Goal: Contribute content: Contribute content

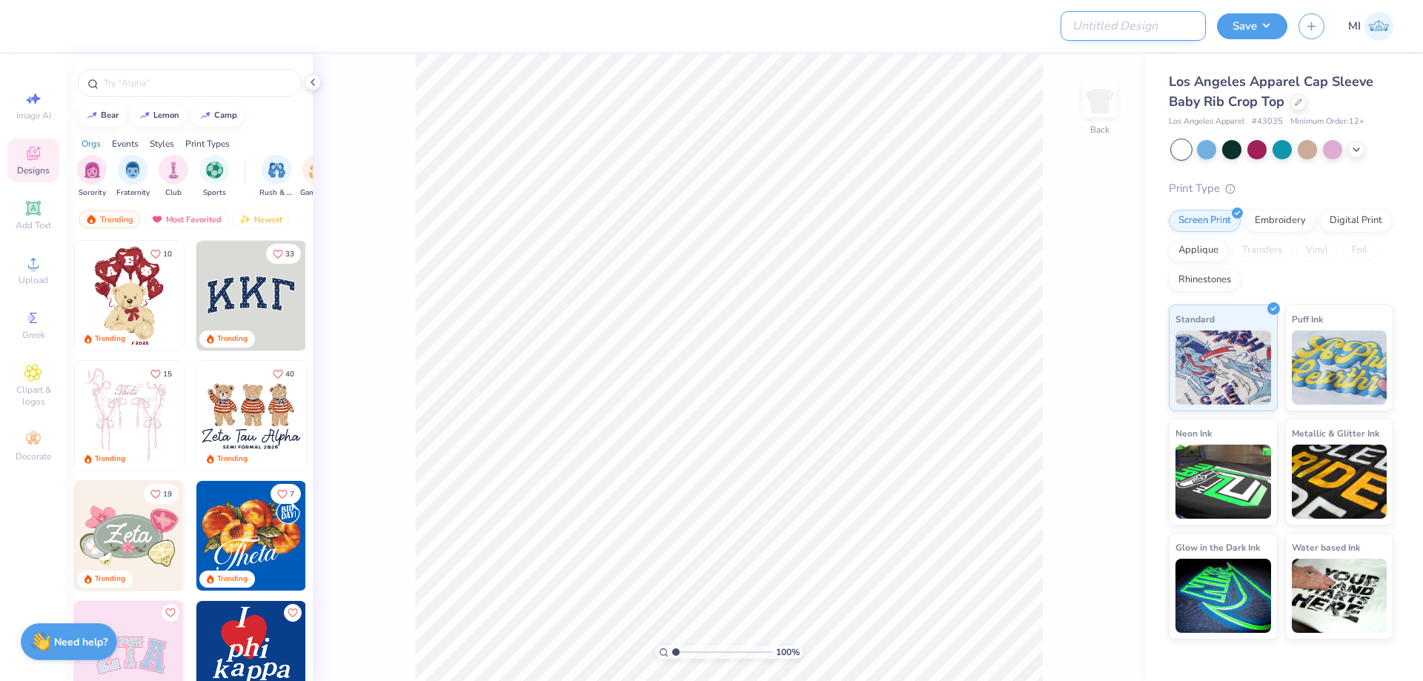
click at [1177, 23] on input "Design Title" at bounding box center [1132, 26] width 145 height 30
paste input "FPS239442"
type input "FPS239442"
click at [937, 36] on div at bounding box center [563, 26] width 1045 height 52
click at [30, 270] on icon at bounding box center [33, 263] width 18 height 18
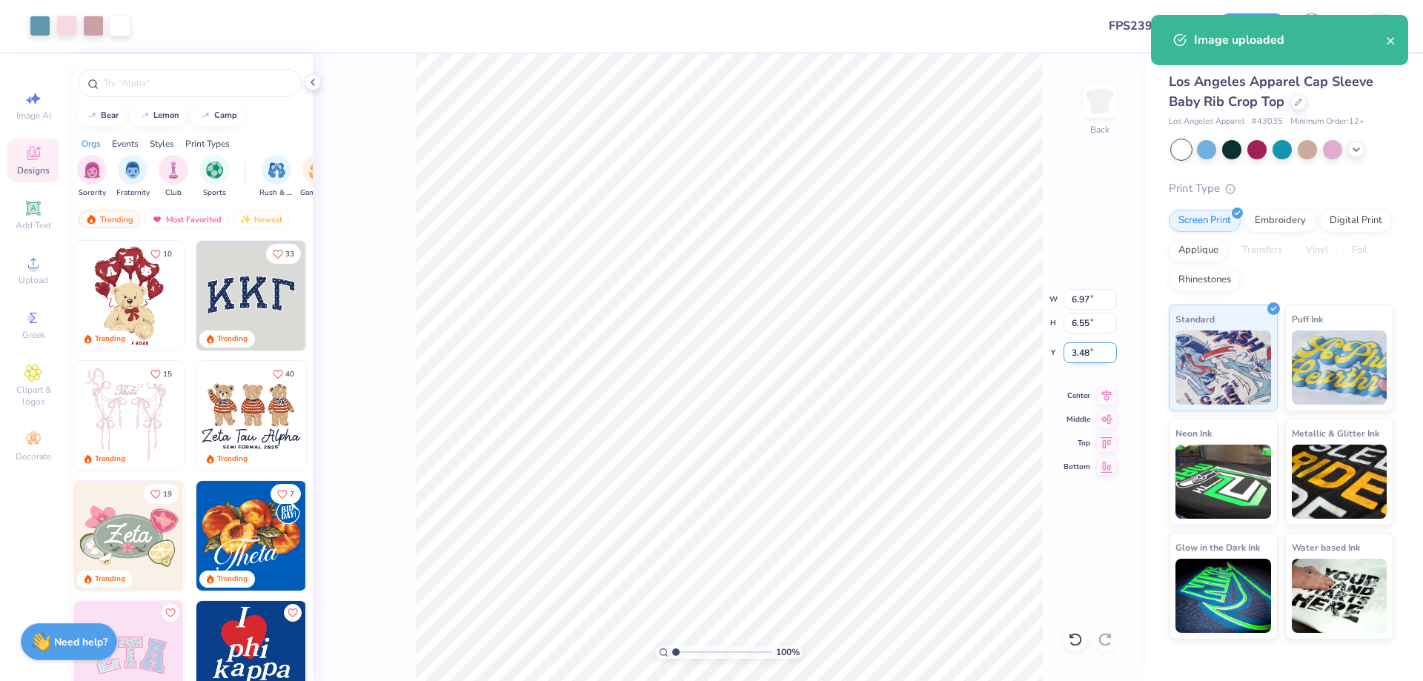
click at [1082, 354] on input "3.48" at bounding box center [1089, 352] width 53 height 21
click at [1082, 354] on input "3" at bounding box center [1089, 352] width 53 height 21
type input "3"
click at [1084, 348] on input "Y" at bounding box center [1089, 352] width 53 height 21
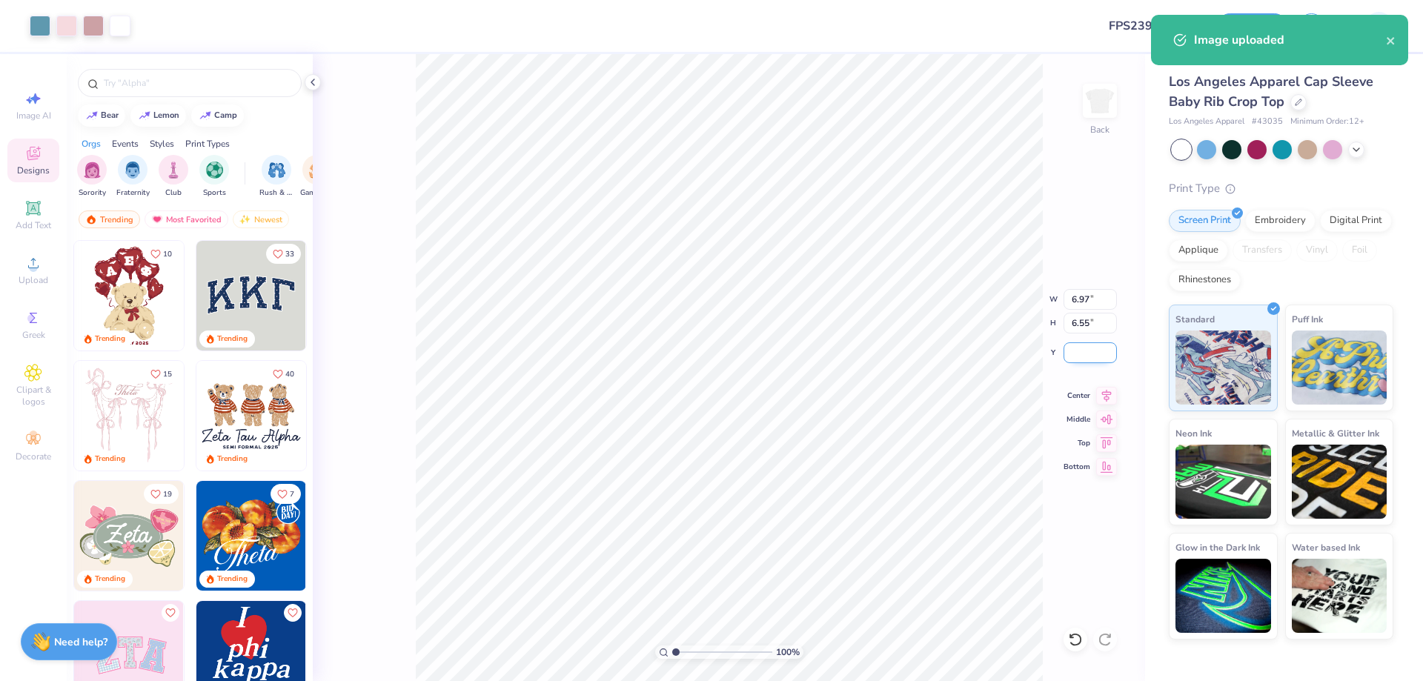
type input "3"
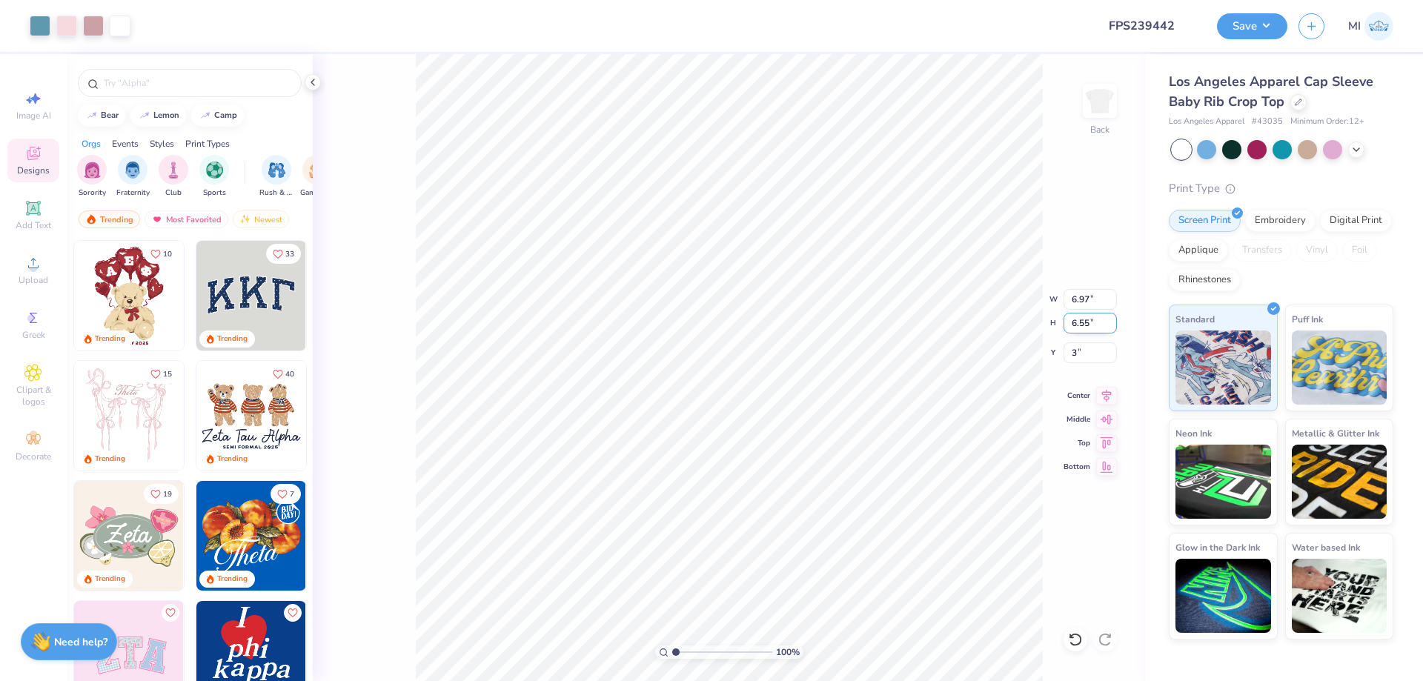
drag, startPoint x: 1090, startPoint y: 330, endPoint x: 1049, endPoint y: 331, distance: 40.8
click at [1063, 331] on input "6.55" at bounding box center [1089, 323] width 53 height 21
type input "7"
type input "7.02"
type input "6.59"
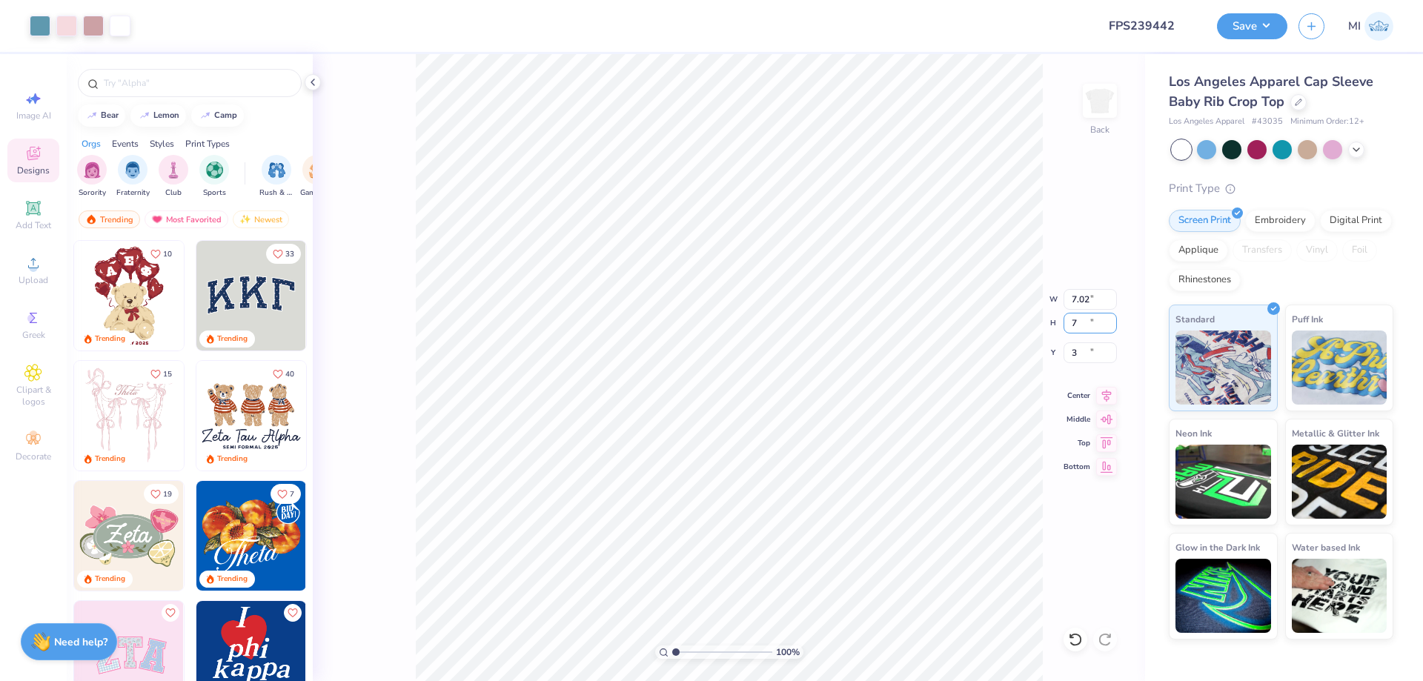
type input "2.98"
click at [1089, 305] on input "7.02" at bounding box center [1089, 299] width 53 height 21
type input "7.00"
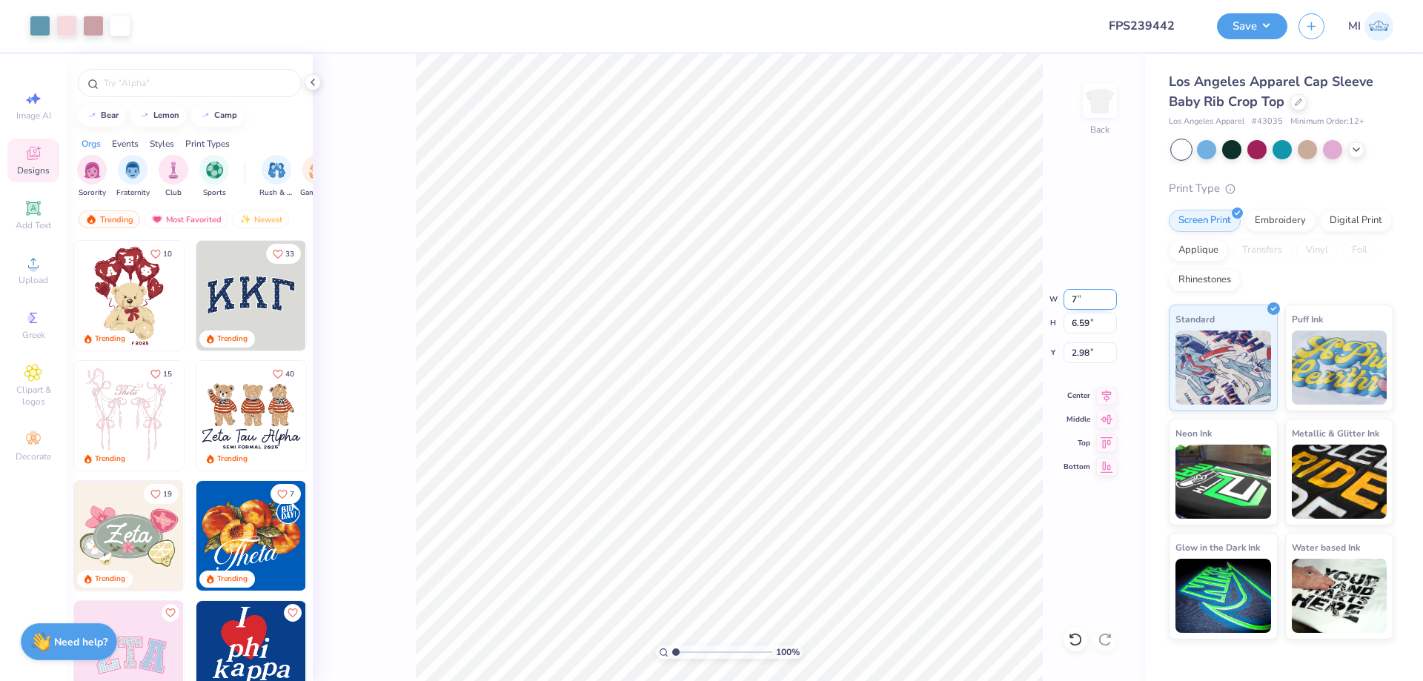
type input "6.57"
click at [1087, 349] on input "2.99" at bounding box center [1089, 352] width 53 height 21
type input "2.00"
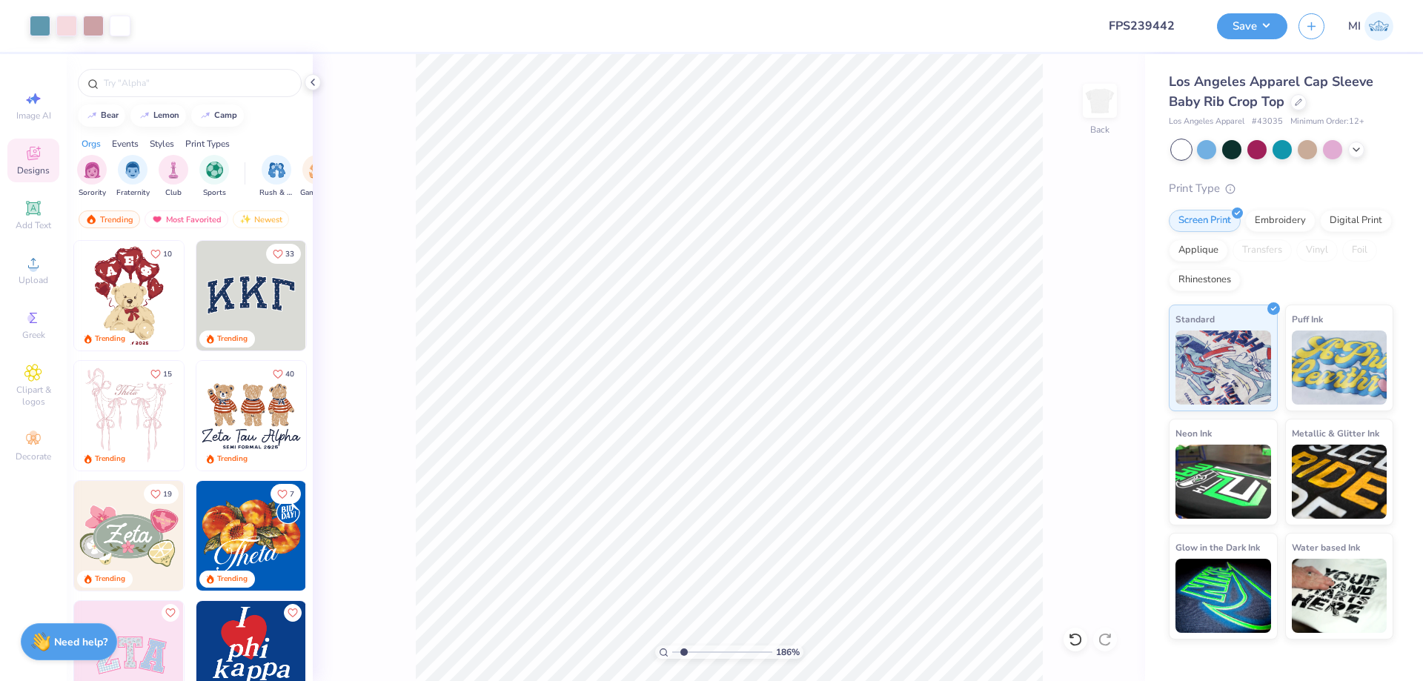
click at [684, 648] on input "range" at bounding box center [722, 651] width 100 height 13
drag, startPoint x: 698, startPoint y: 651, endPoint x: 685, endPoint y: 652, distance: 12.6
click at [685, 652] on input "range" at bounding box center [722, 651] width 100 height 13
type input "2.01"
click at [24, 213] on div "Add Text" at bounding box center [33, 215] width 52 height 44
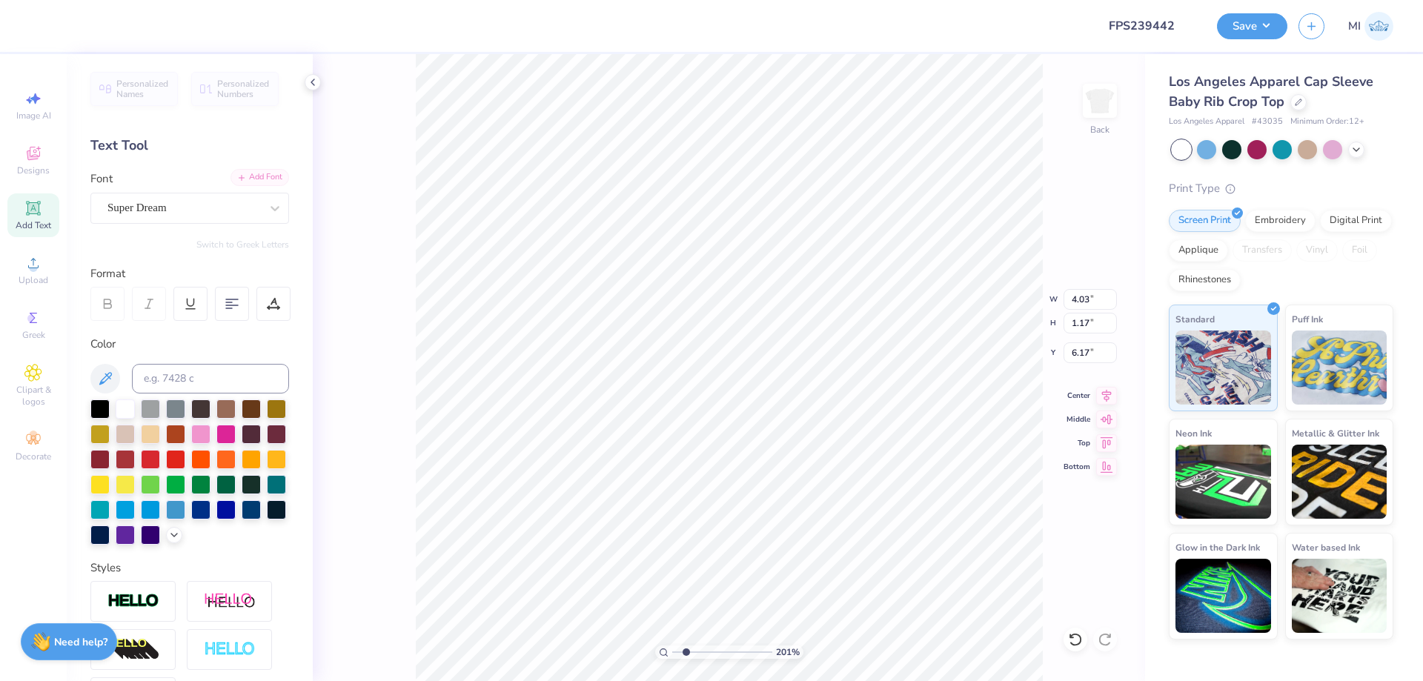
click at [259, 181] on div "Add Font" at bounding box center [259, 177] width 59 height 17
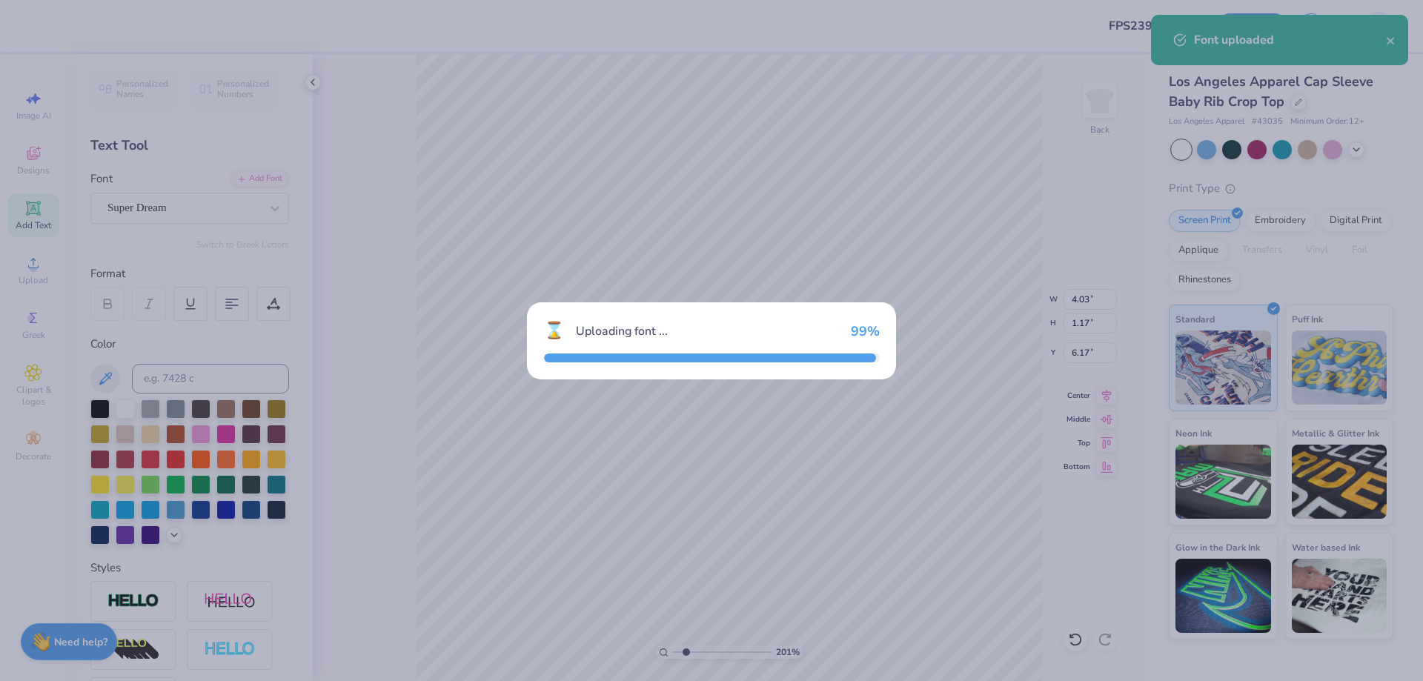
type input "2.87"
type input "6.16"
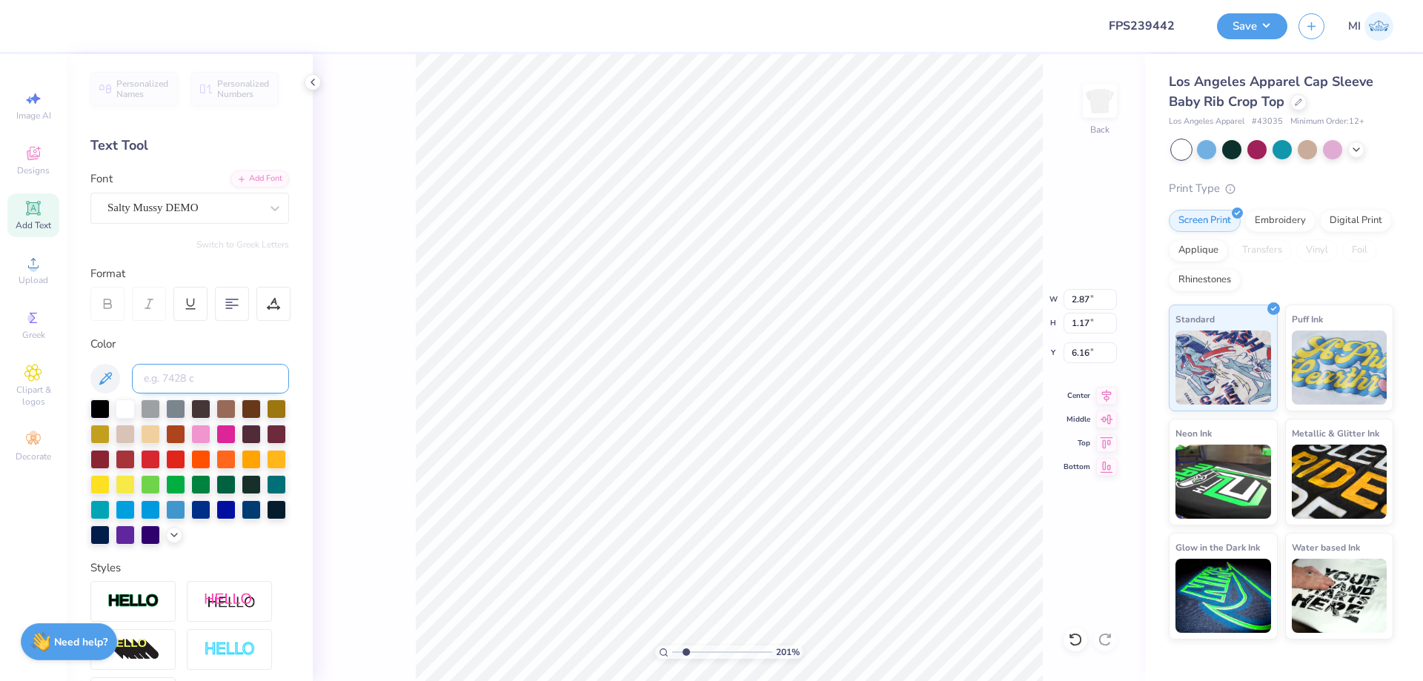
click at [210, 381] on input at bounding box center [210, 379] width 157 height 30
type input "7696"
type textarea "GAMMA PHI"
type input "3.40"
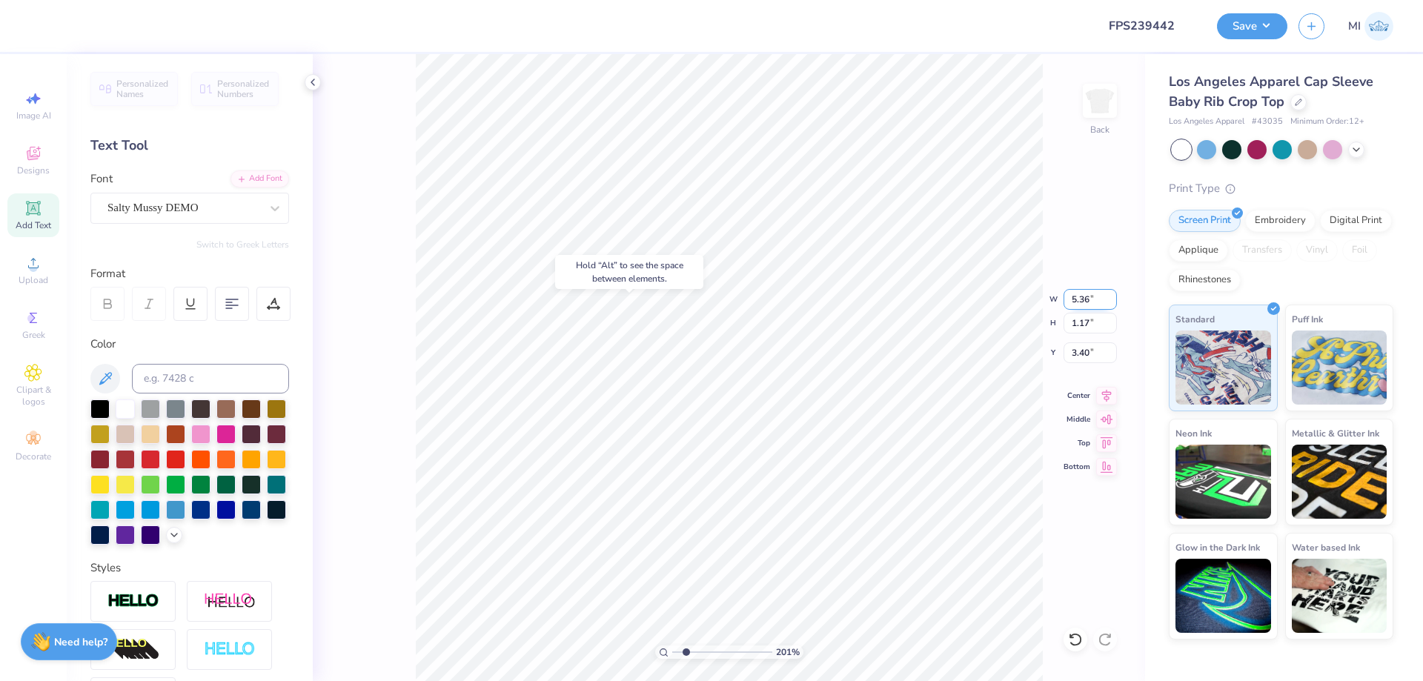
click at [1085, 302] on input "5.36" at bounding box center [1089, 299] width 53 height 21
type input "5.00"
type input "1.09"
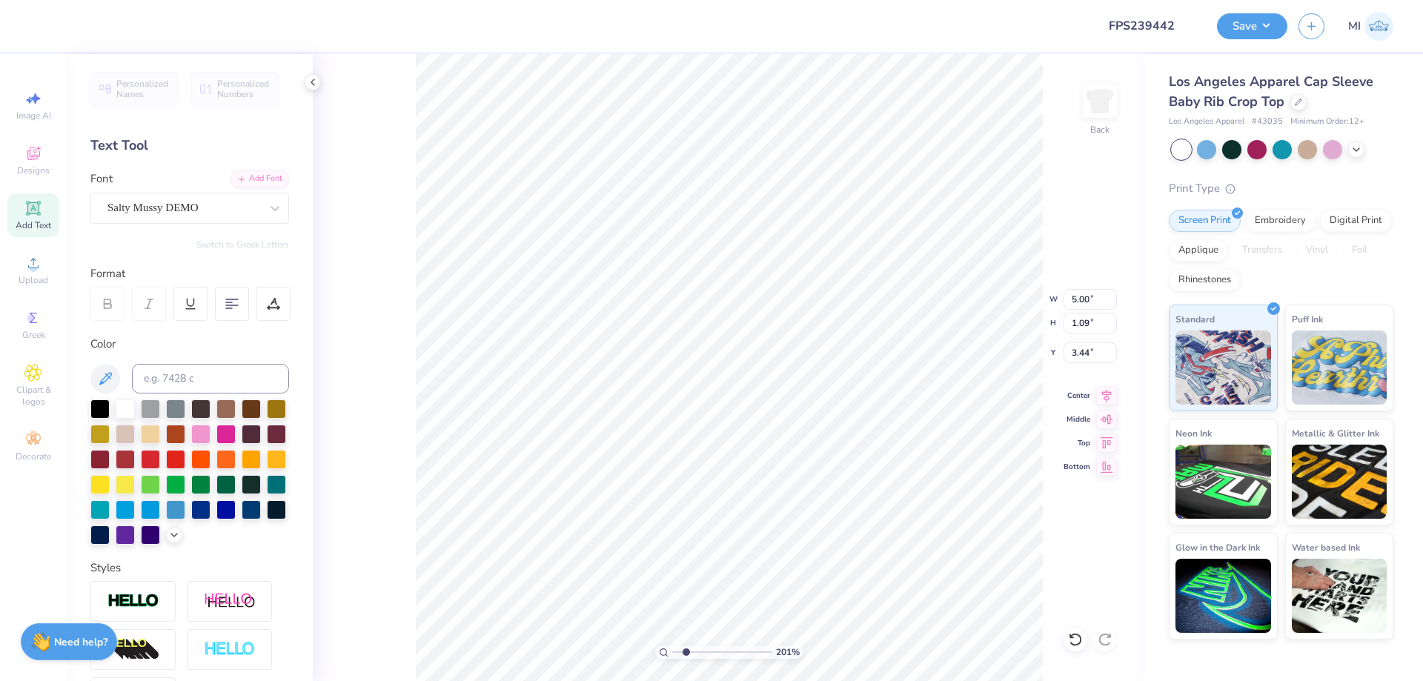
type input "3.52"
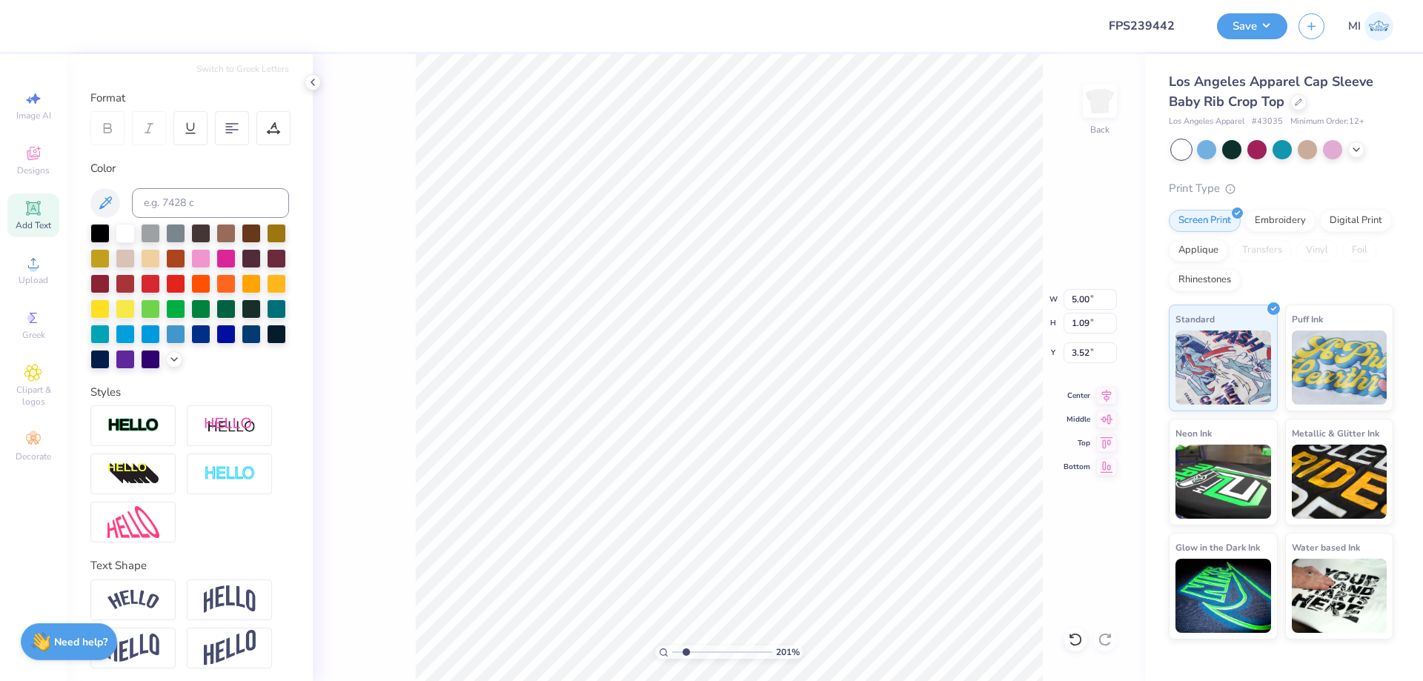
scroll to position [183, 0]
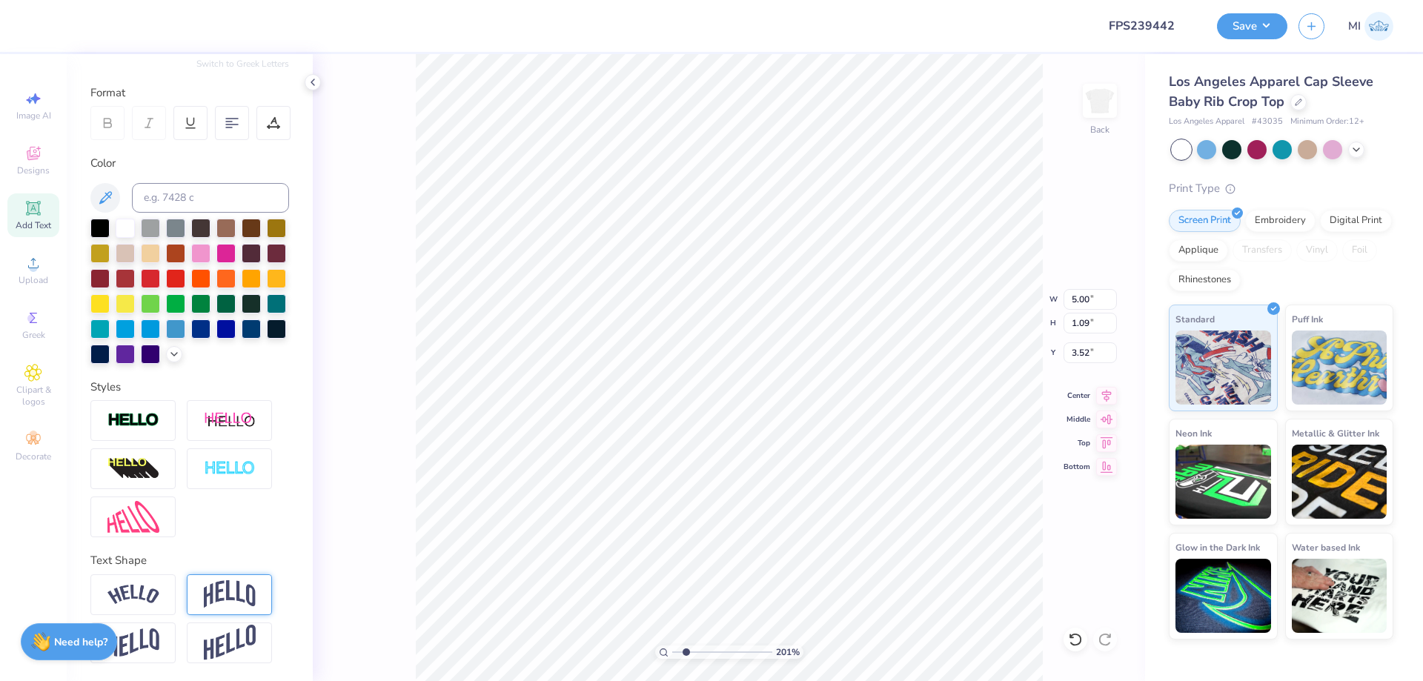
click at [210, 587] on img at bounding box center [230, 594] width 52 height 28
type input "2.09"
type input "3.02"
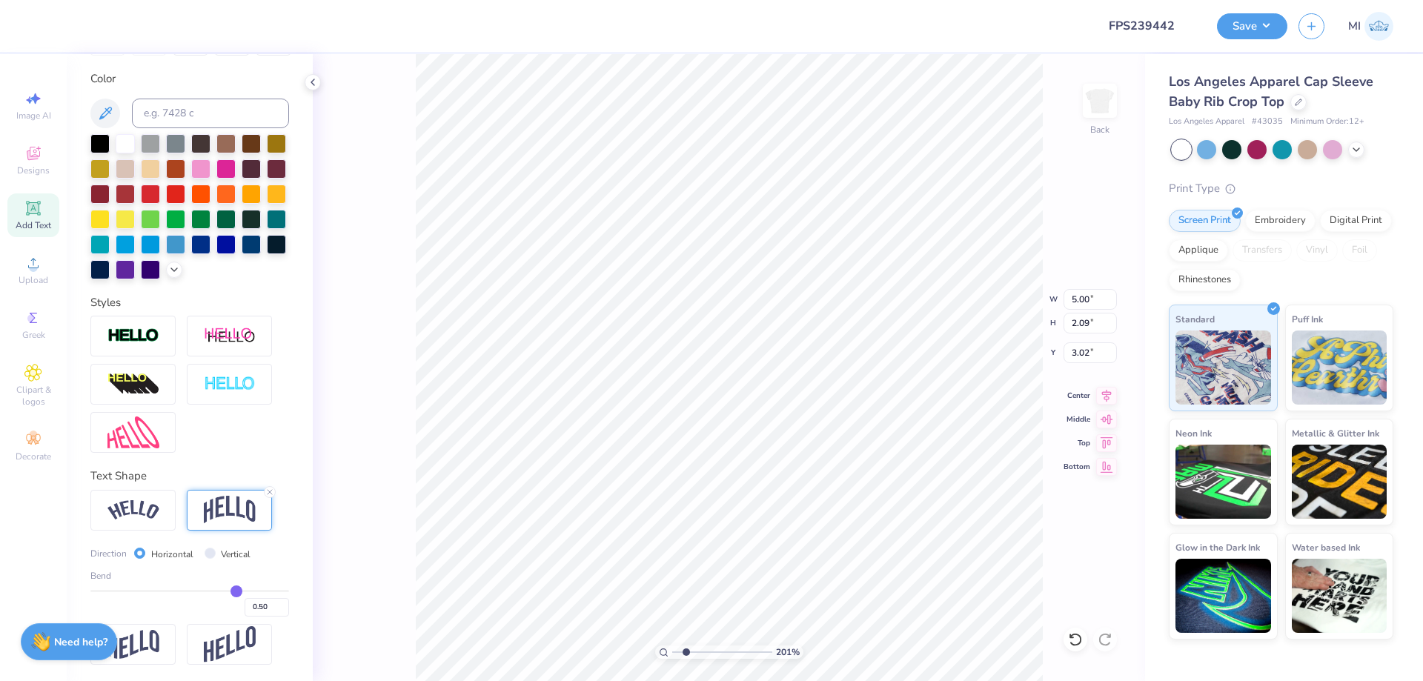
scroll to position [269, 0]
drag, startPoint x: 269, startPoint y: 604, endPoint x: 259, endPoint y: 604, distance: 10.4
click at [259, 604] on input "0.50" at bounding box center [267, 605] width 44 height 19
type input "0.2"
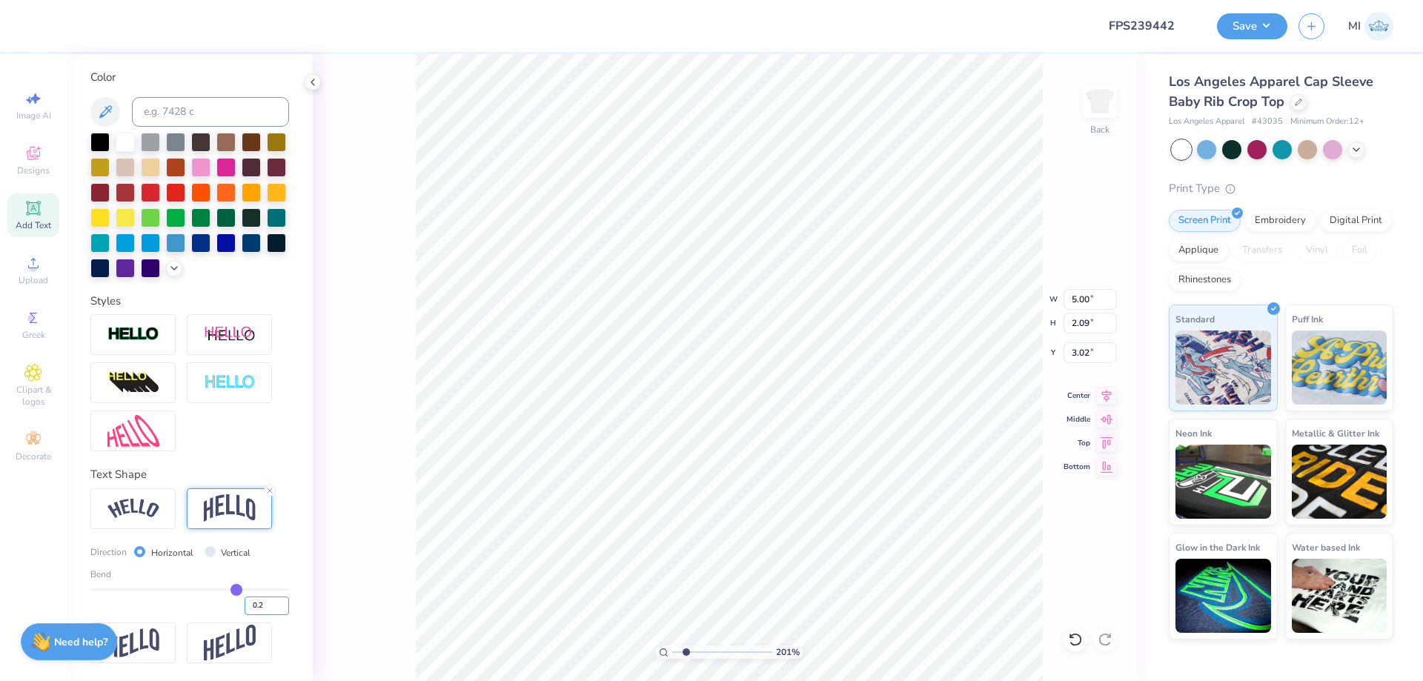
type input "0.20"
type input "1.45"
type input "3.34"
click at [839, 664] on li "Send to Back" at bounding box center [820, 662] width 116 height 29
type input "7.00"
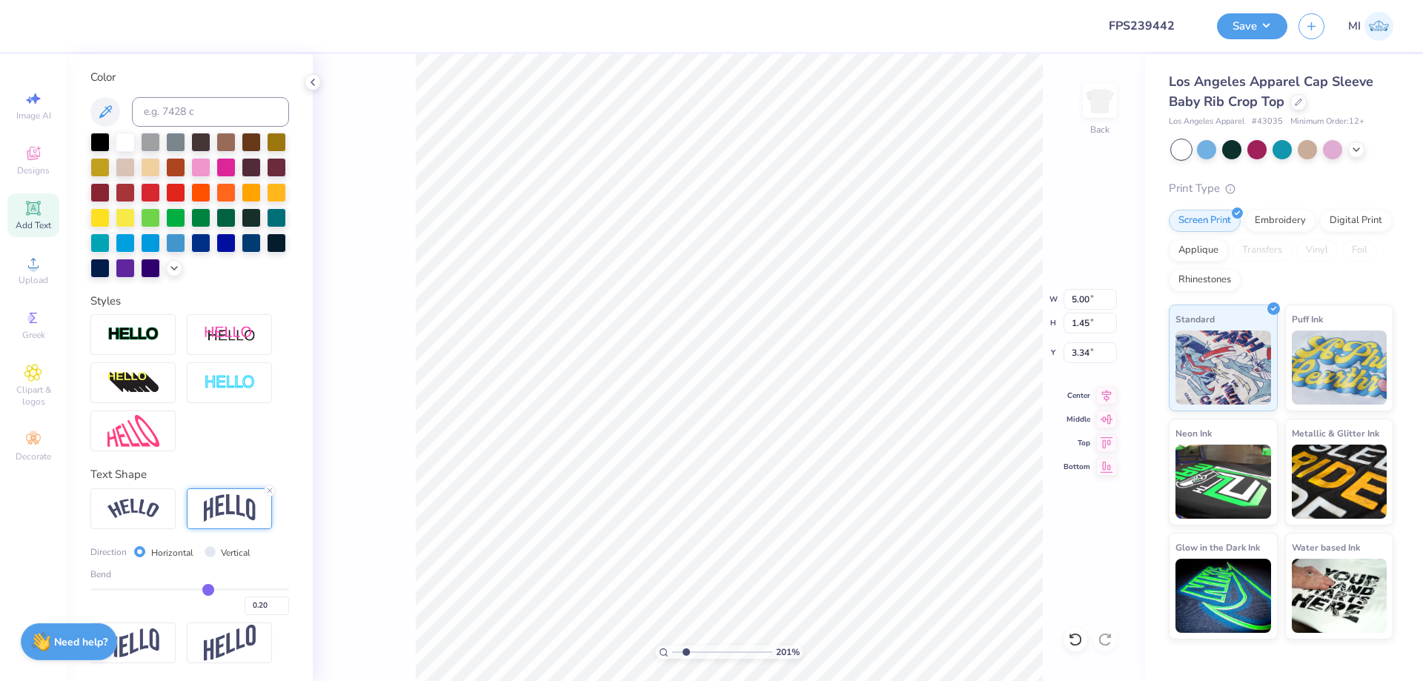
type input "6.57"
type input "2.06"
click at [899, 659] on li "Send to Back" at bounding box center [907, 662] width 116 height 29
type input "3.24"
drag, startPoint x: 264, startPoint y: 607, endPoint x: 292, endPoint y: 610, distance: 28.3
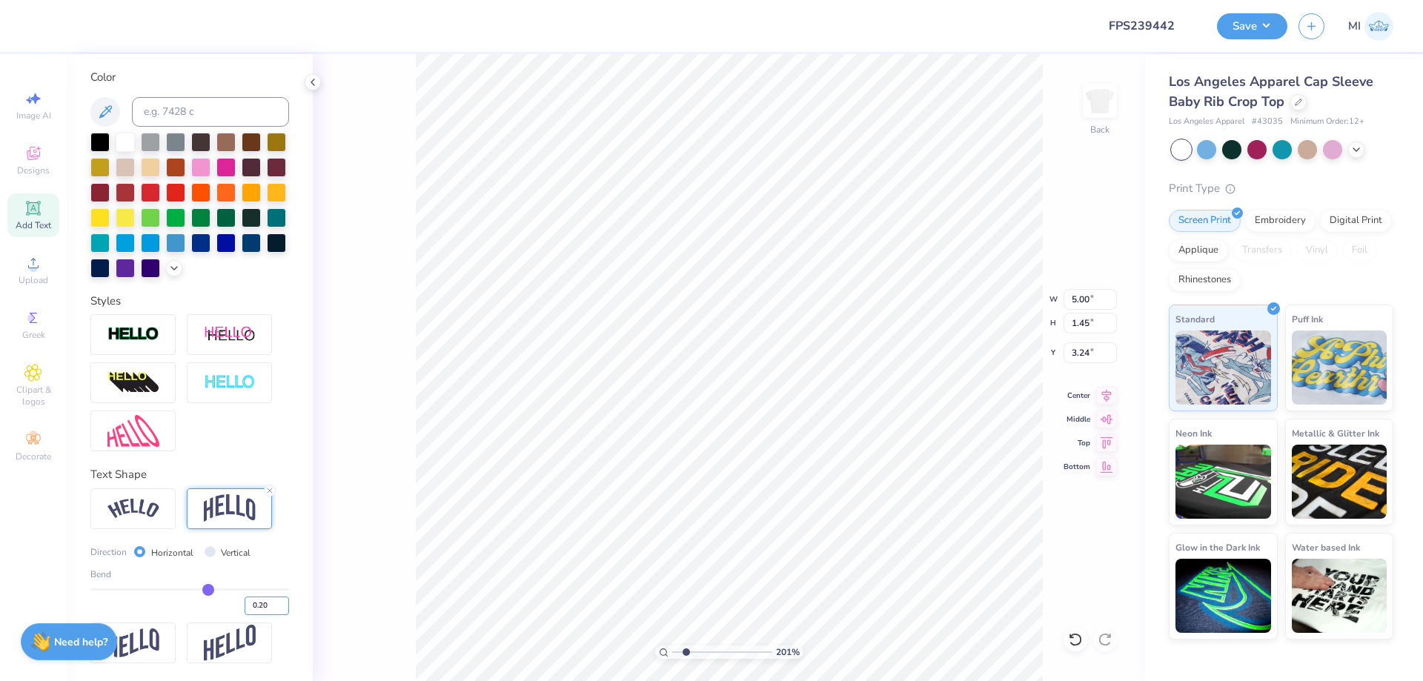
click at [289, 610] on input "0.20" at bounding box center [267, 605] width 44 height 19
type input "0.18"
type input "1.41"
type input "3.26"
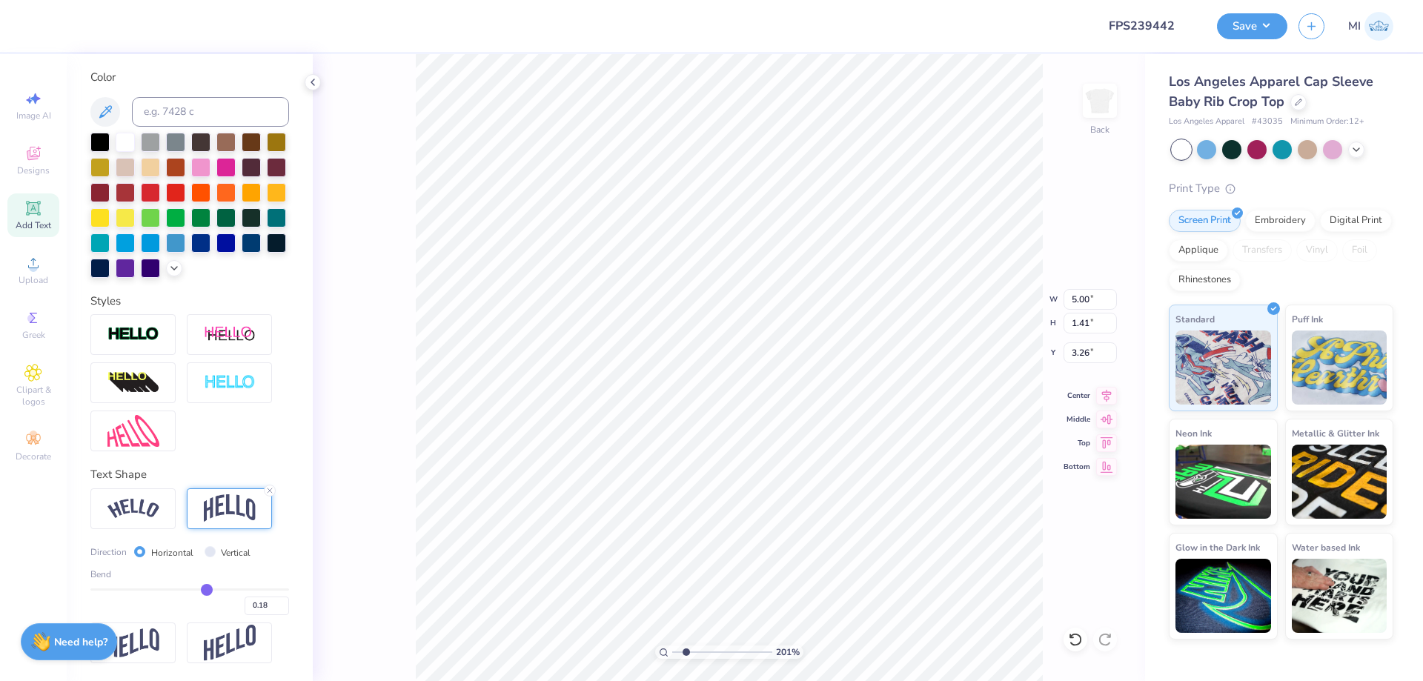
click at [32, 219] on div "Add Text" at bounding box center [33, 215] width 52 height 44
type input "4.03"
type input "1.17"
type input "6.17"
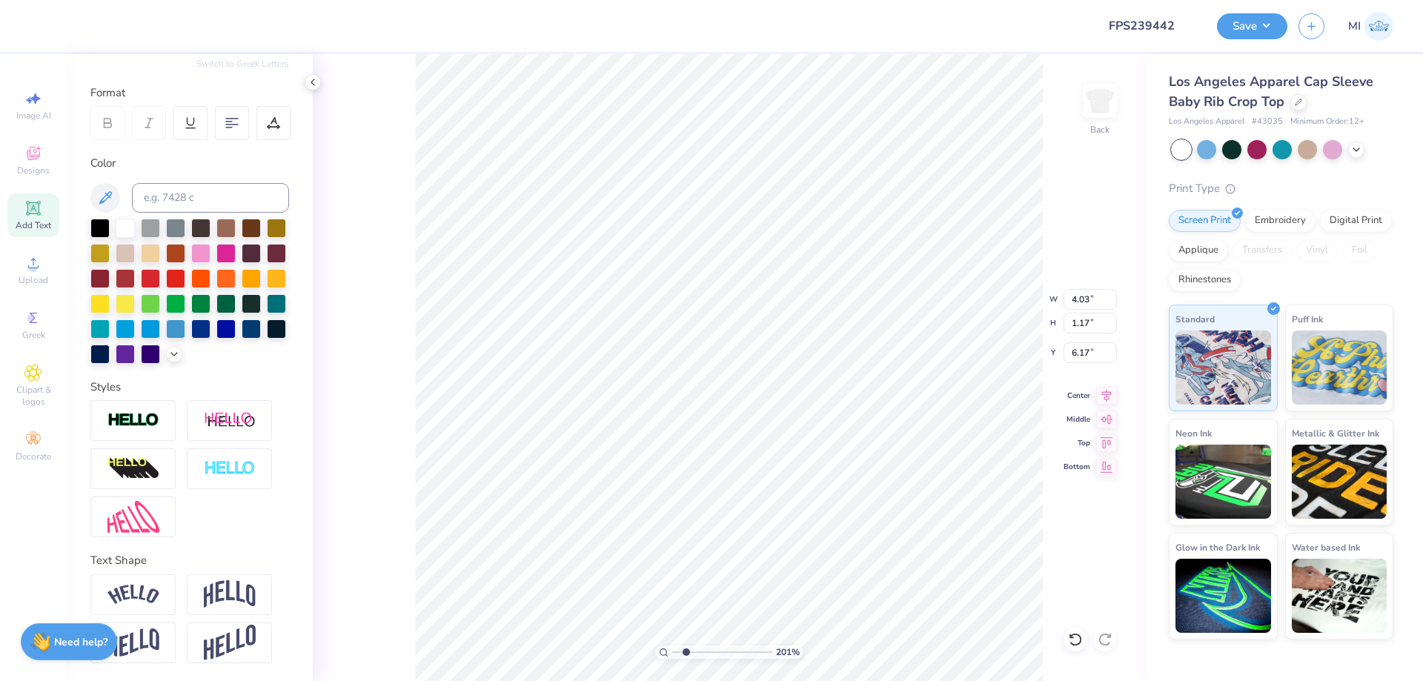
scroll to position [0, 0]
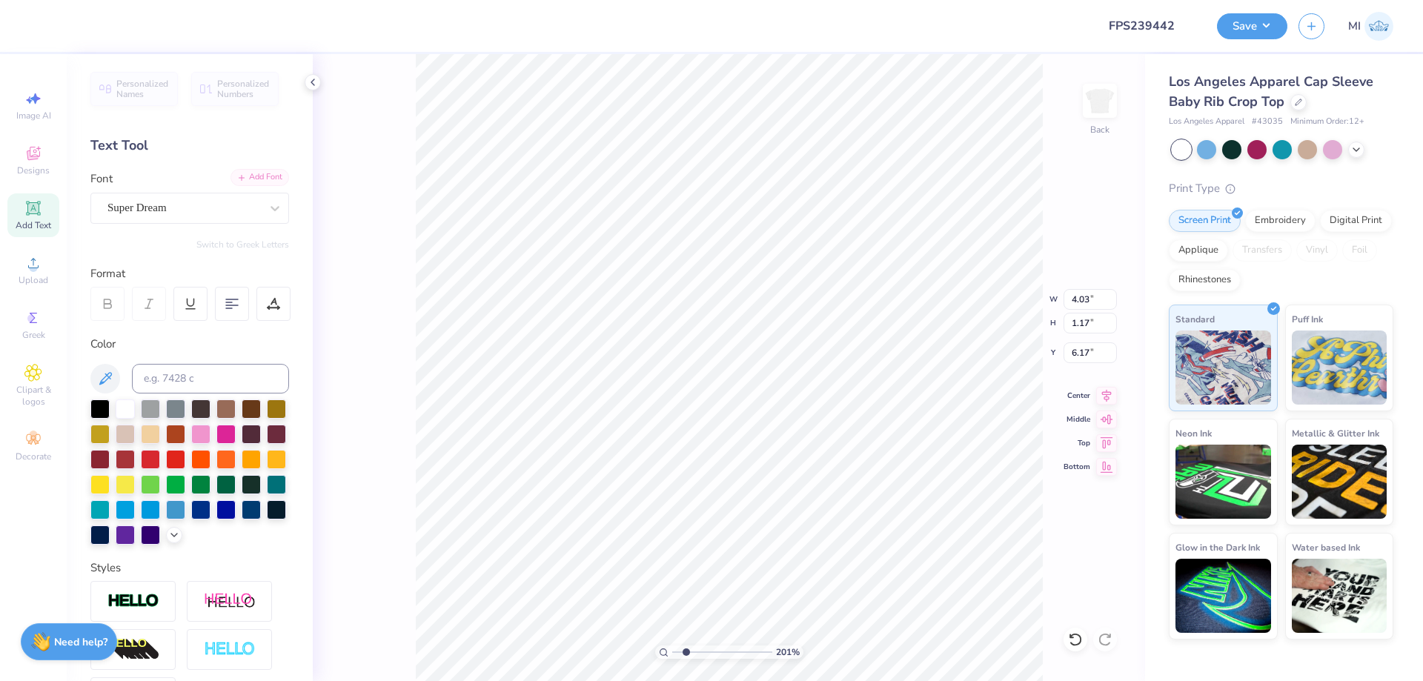
click at [270, 180] on div "Add Font" at bounding box center [259, 177] width 59 height 17
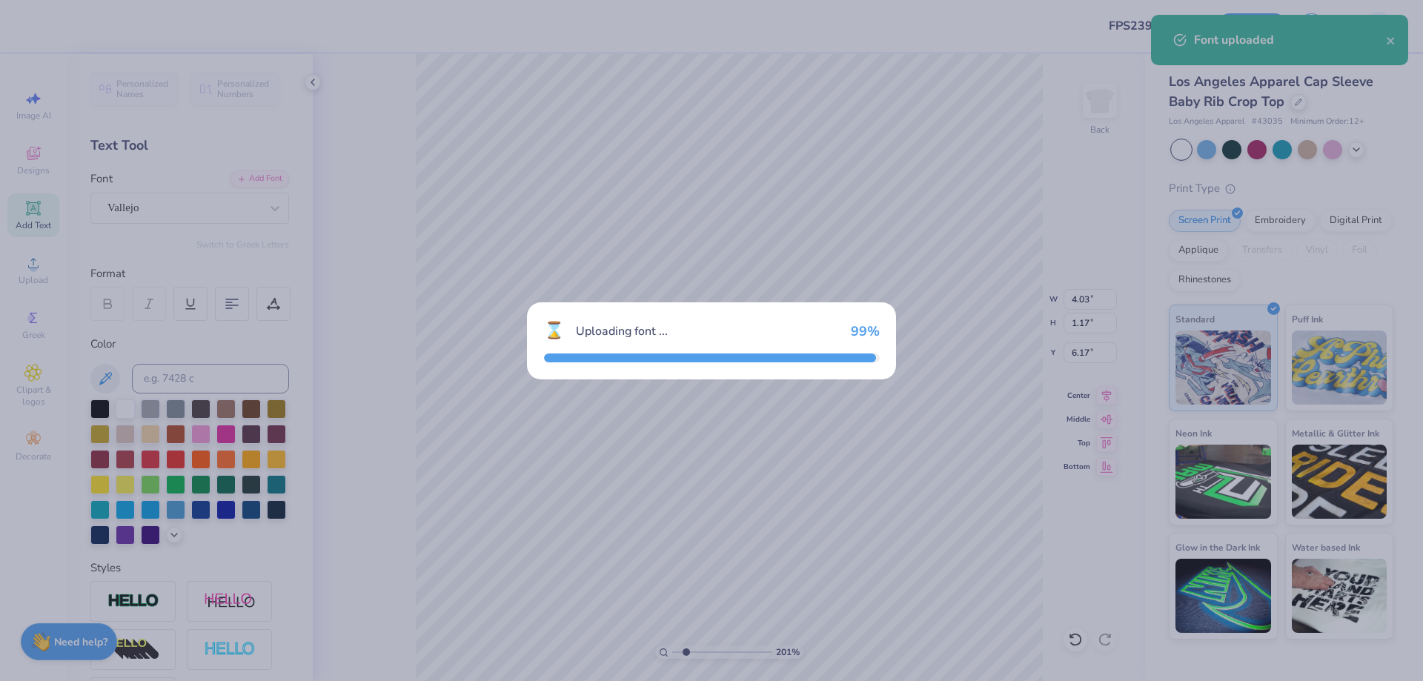
type input "3.24"
type input "1.14"
type input "6.18"
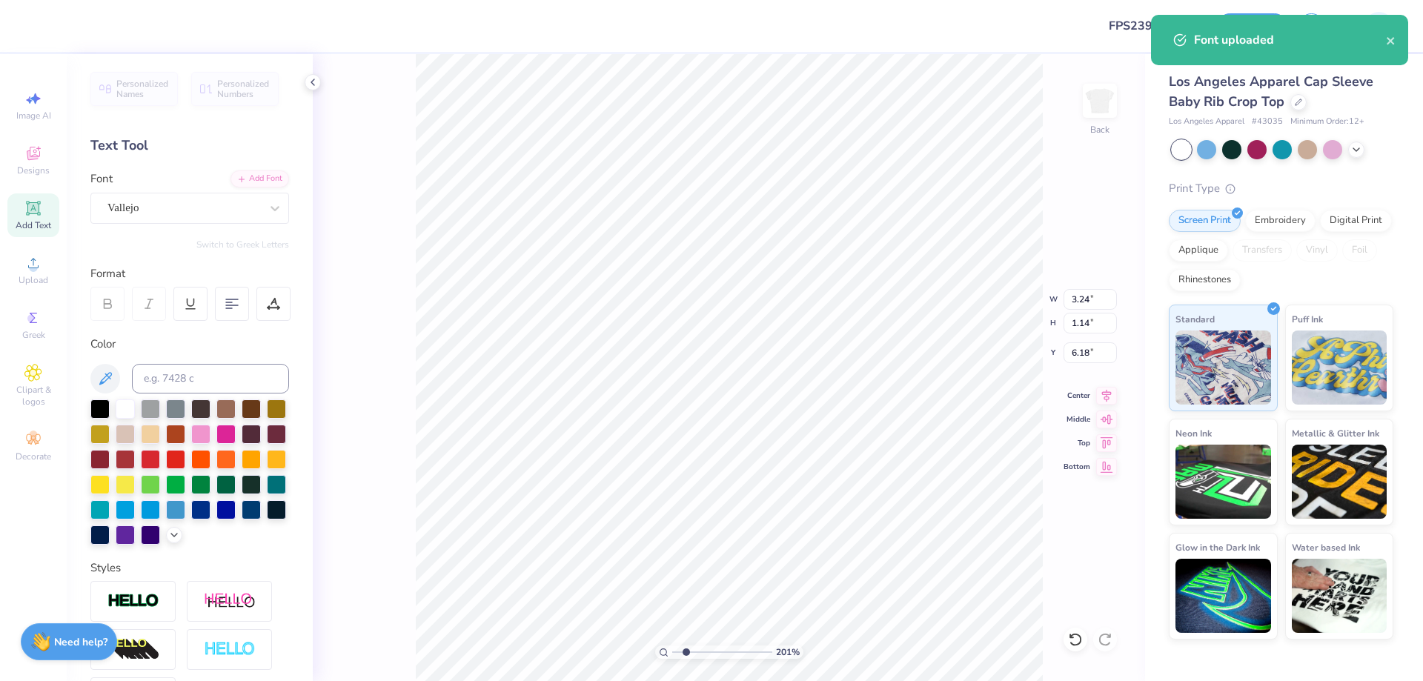
paste textarea "ESTABLISHED 1874"
type textarea "ESTABLISHED 1874"
click at [1081, 299] on input "3.24" at bounding box center [1089, 299] width 53 height 21
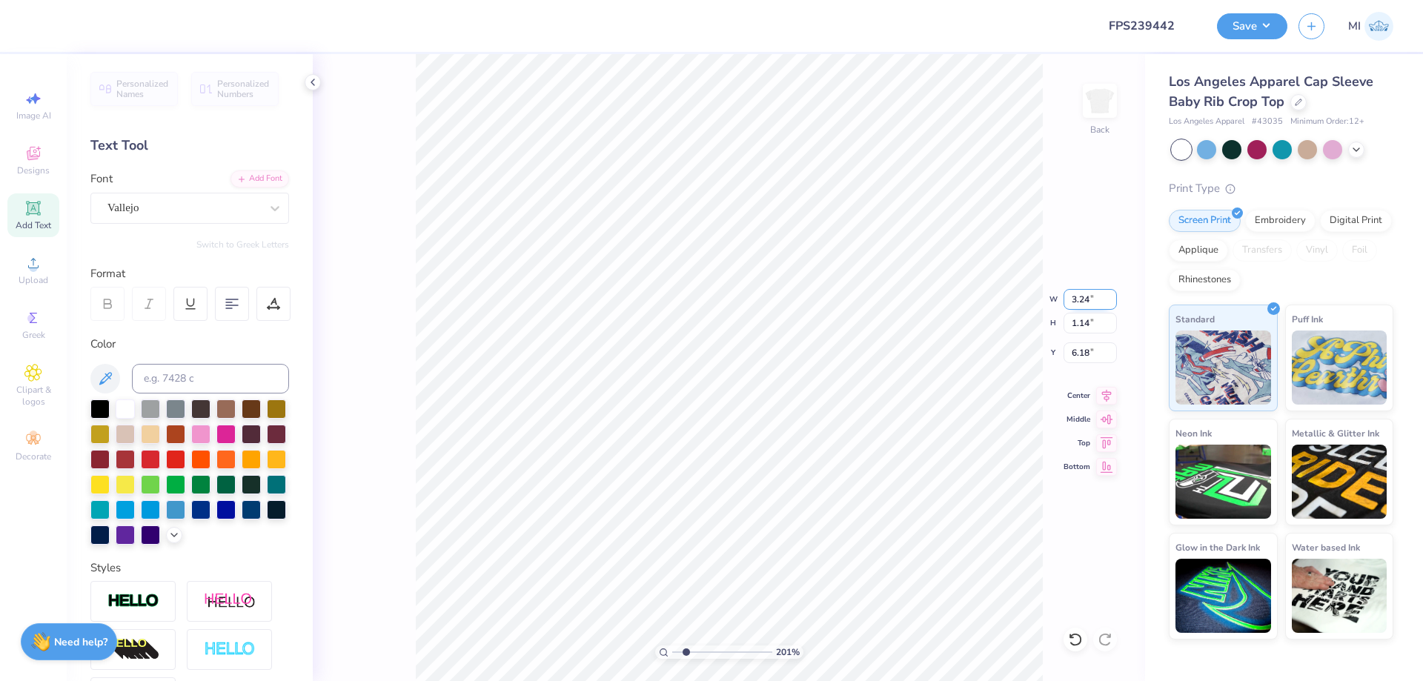
type input "6.97"
type input "0.68"
type input "6.41"
click at [1081, 299] on input "6.97" at bounding box center [1089, 299] width 53 height 21
type input "2.00"
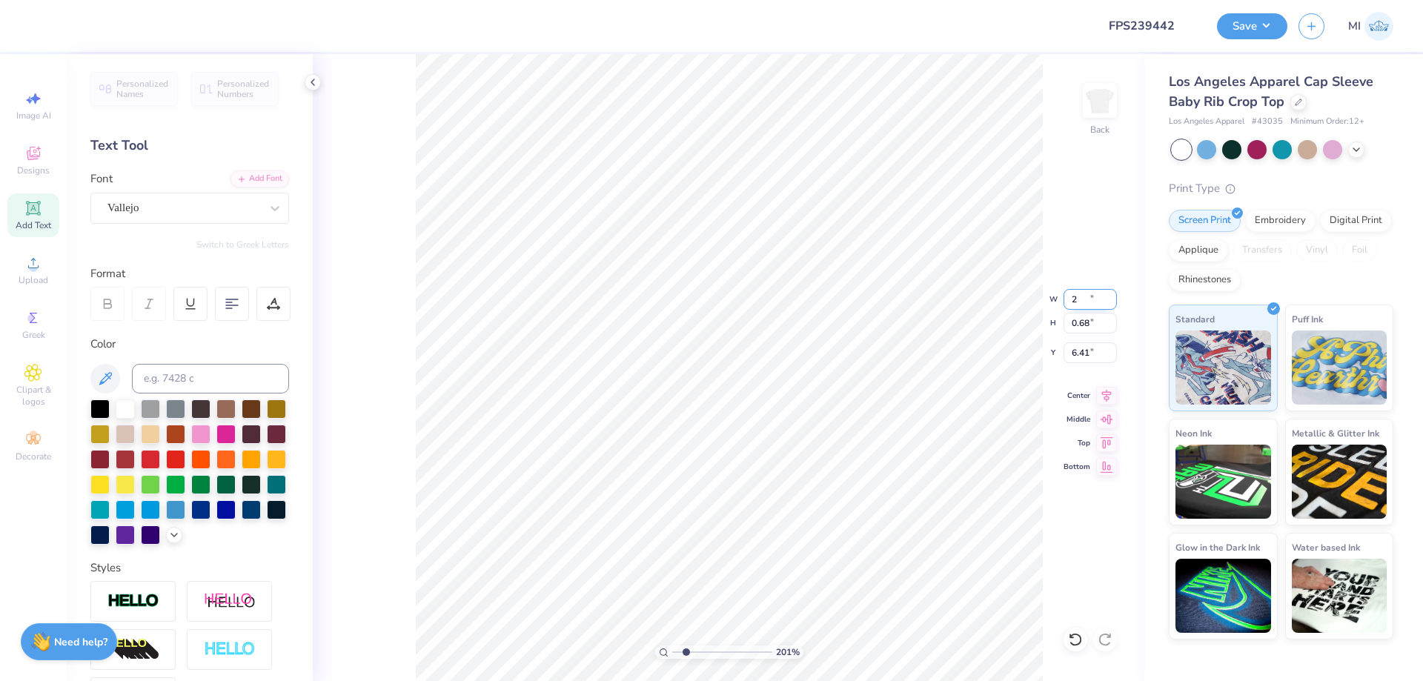
type input "0.19"
type input "2.90"
click at [184, 362] on div "Color" at bounding box center [189, 440] width 199 height 209
click at [190, 382] on input at bounding box center [210, 379] width 157 height 30
type input "7"
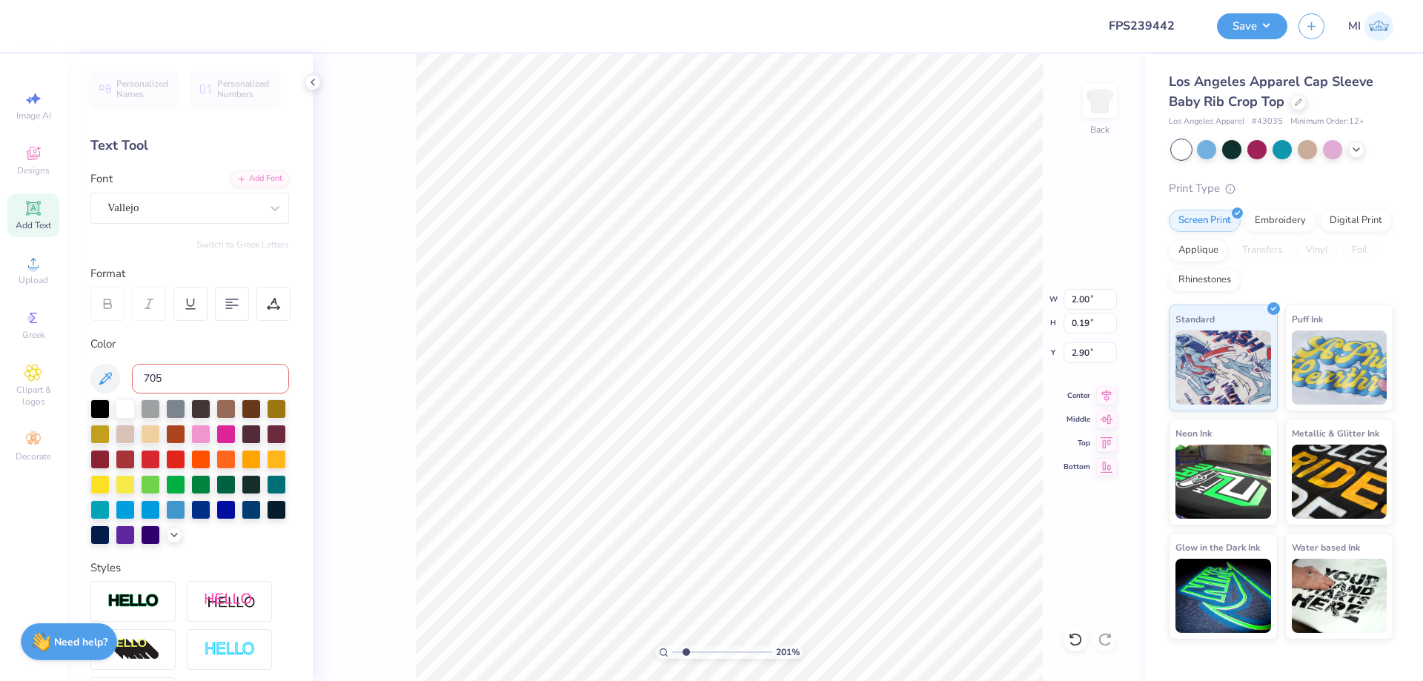
type input "705"
click at [276, 308] on icon at bounding box center [272, 308] width 11 height 0
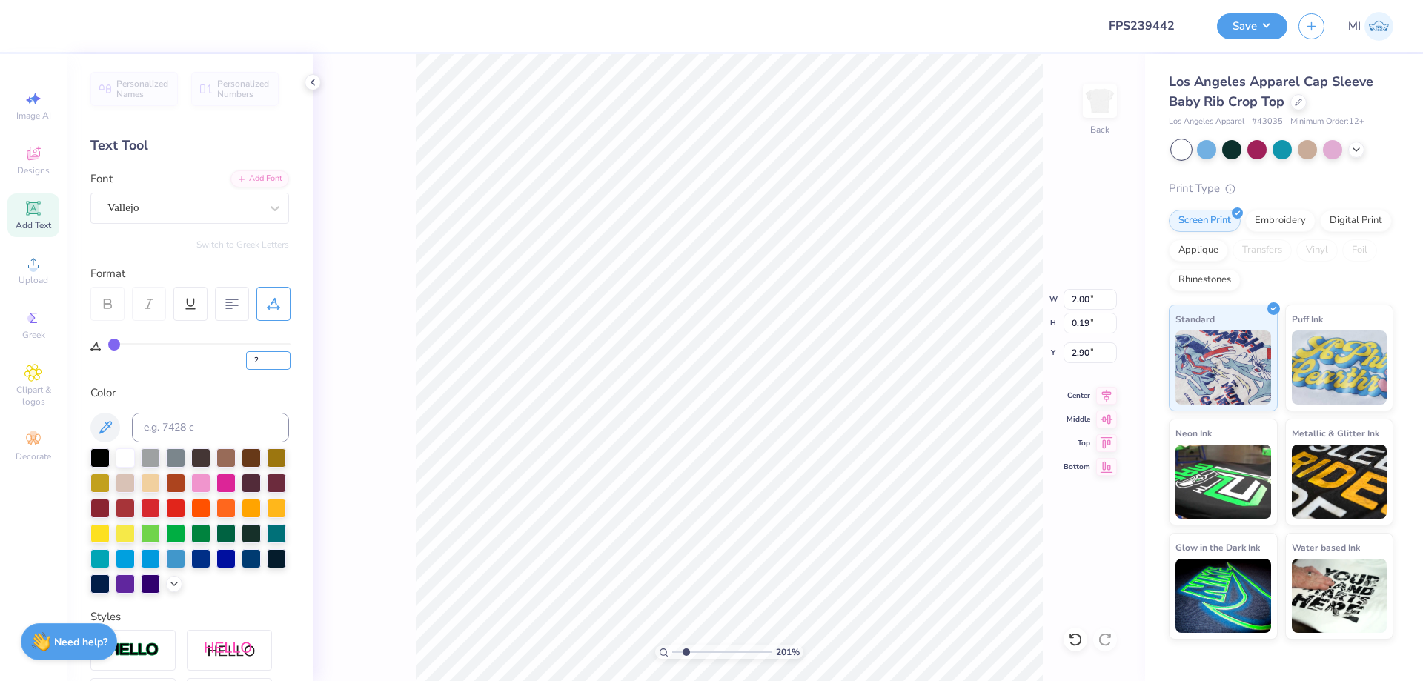
drag, startPoint x: 261, startPoint y: 365, endPoint x: 230, endPoint y: 365, distance: 30.4
click at [246, 365] on input "2" at bounding box center [268, 360] width 44 height 19
type input "2"
type input "2.08"
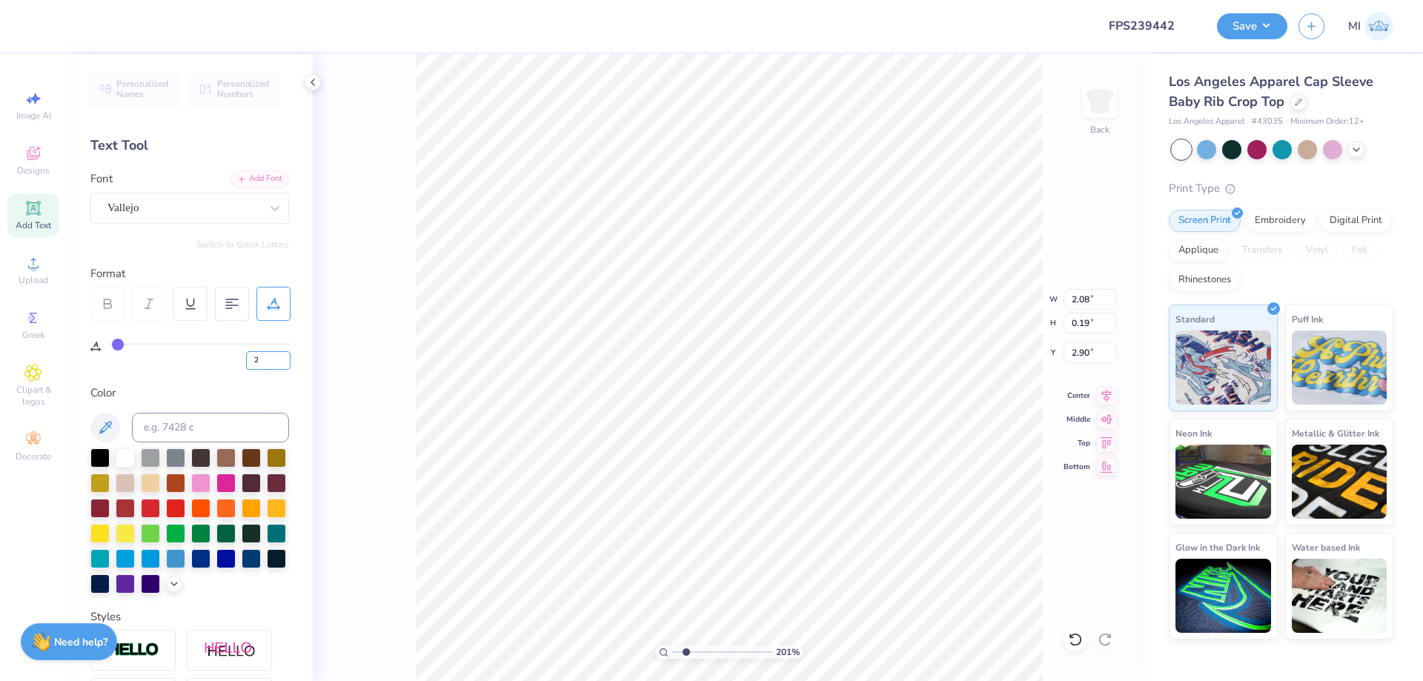
drag, startPoint x: 270, startPoint y: 359, endPoint x: 183, endPoint y: 360, distance: 86.7
click at [246, 360] on input "2" at bounding box center [268, 360] width 44 height 19
type input "1"
type input "20"
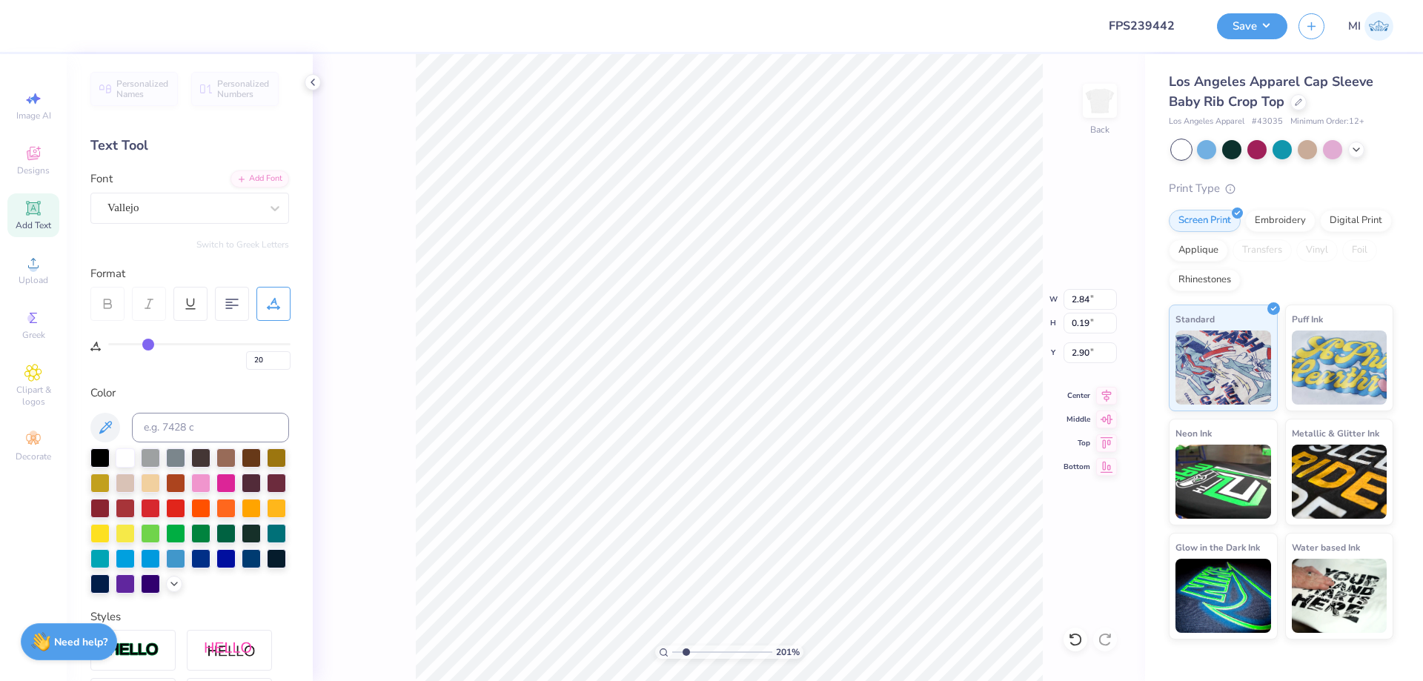
type input "3.28"
type input "0.22"
type input "2.89"
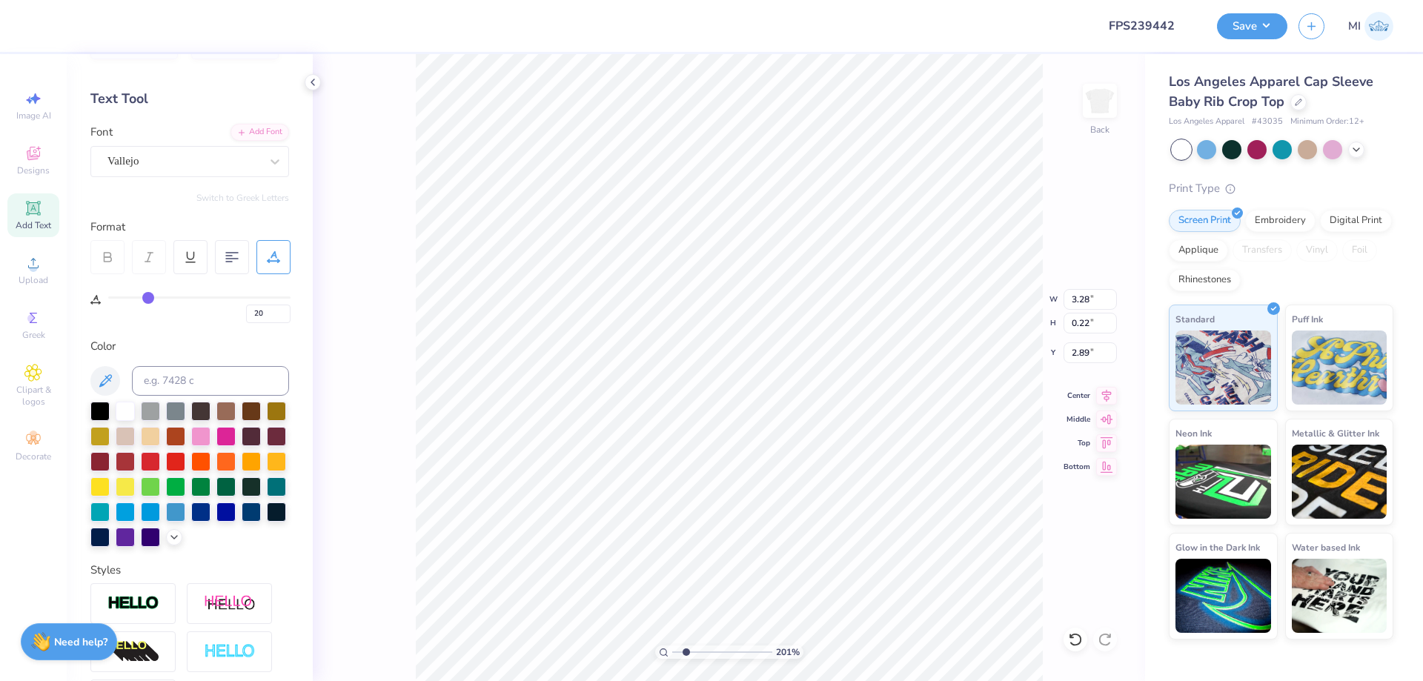
scroll to position [232, 0]
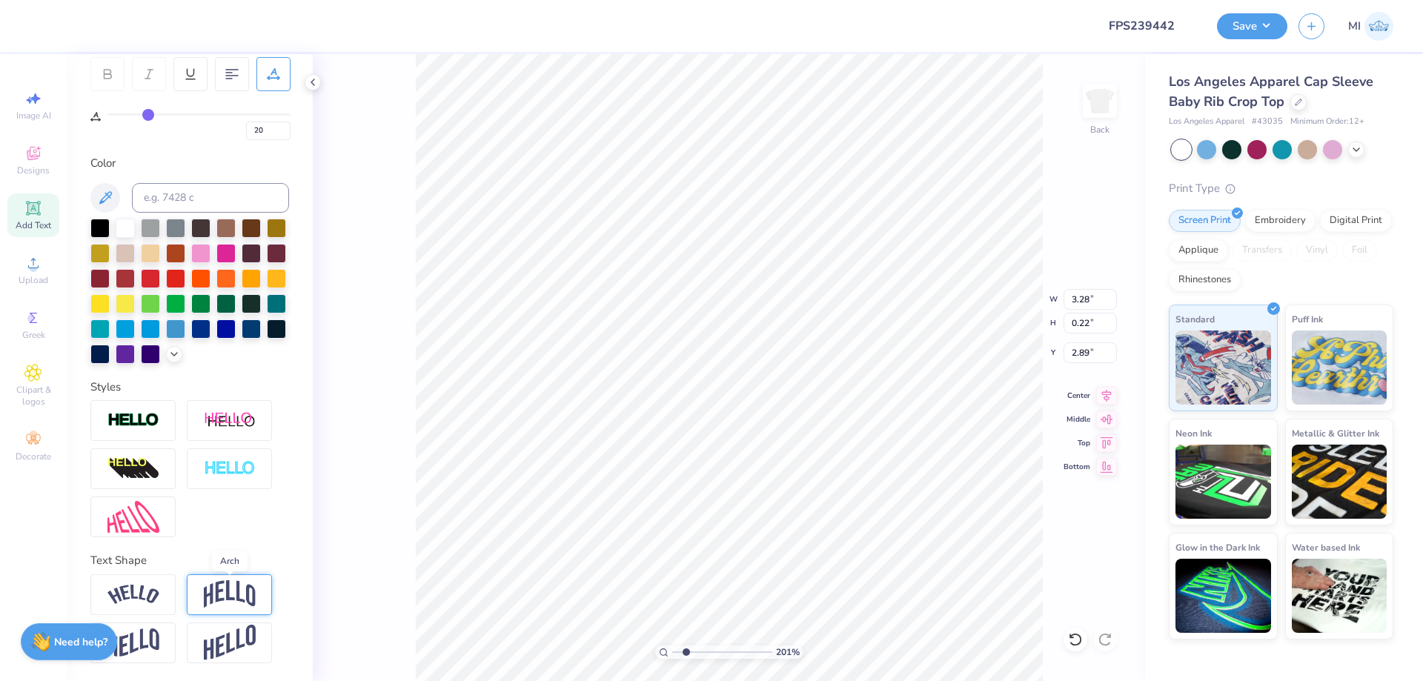
click at [234, 600] on img at bounding box center [230, 594] width 52 height 28
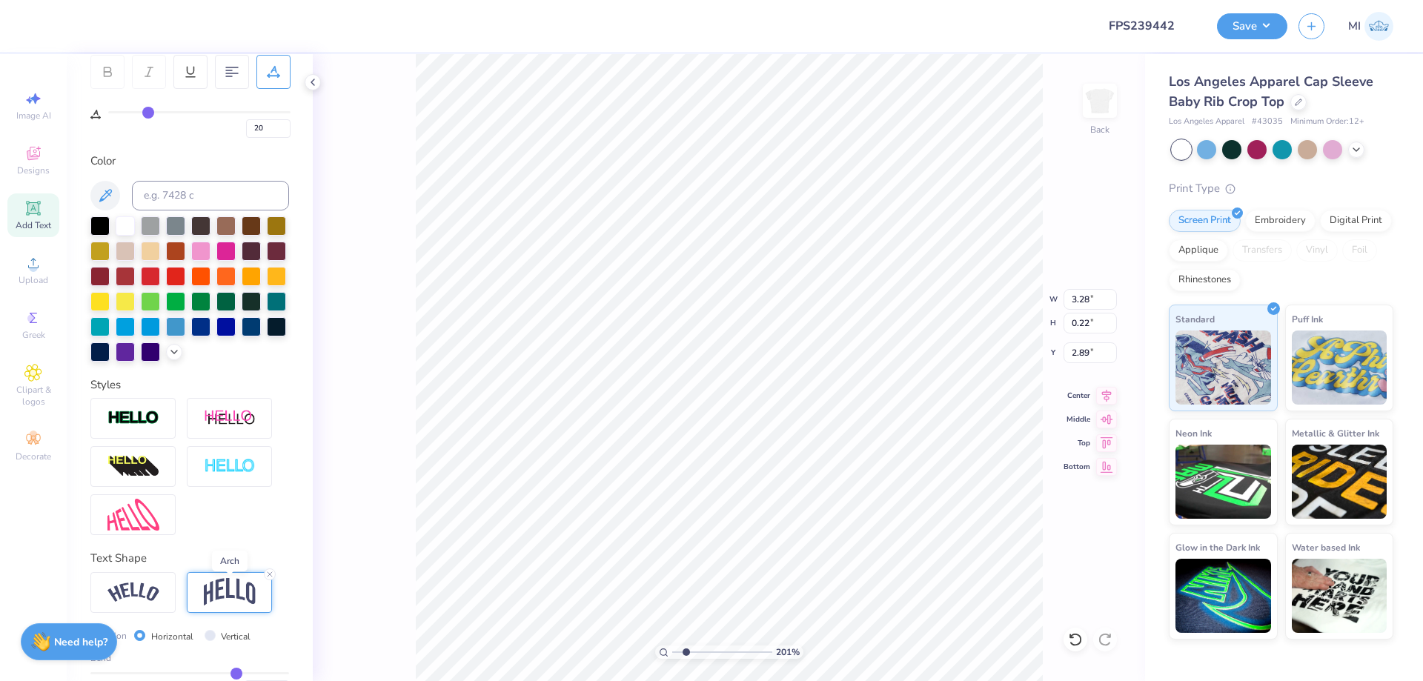
type input "0.90"
type input "2.55"
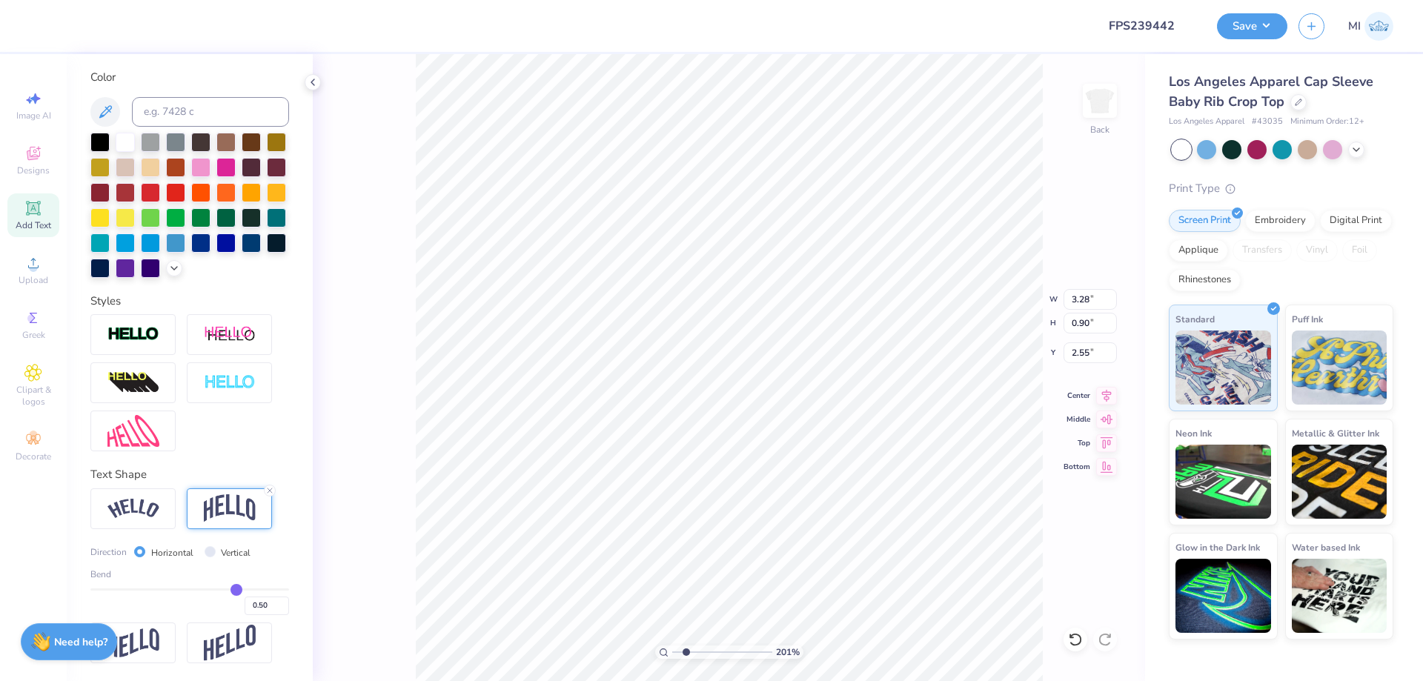
scroll to position [318, 0]
drag, startPoint x: 271, startPoint y: 602, endPoint x: 258, endPoint y: 601, distance: 13.4
click at [258, 601] on input "0.50" at bounding box center [267, 605] width 44 height 19
type input "0.15"
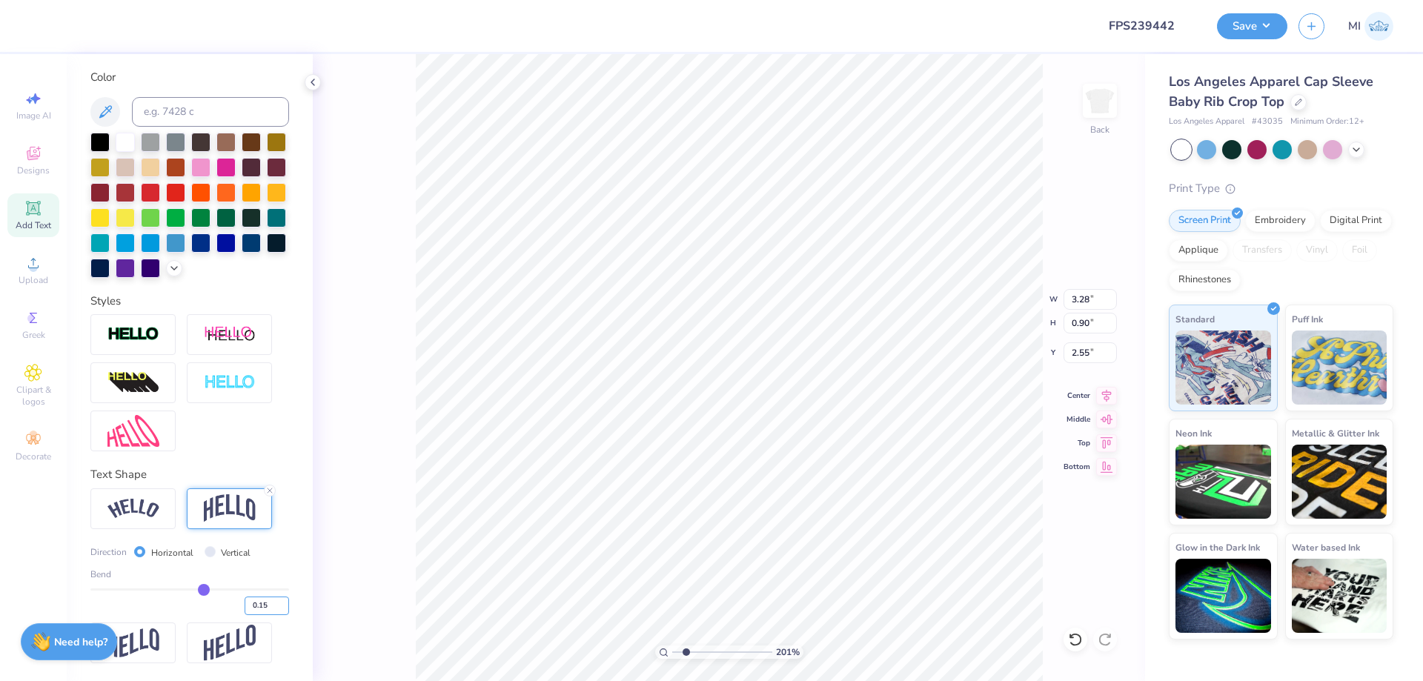
type input "0.41"
type input "2.79"
click at [710, 651] on div "201 %" at bounding box center [729, 367] width 627 height 627
click at [710, 655] on input "range" at bounding box center [722, 651] width 100 height 13
type input "4.46"
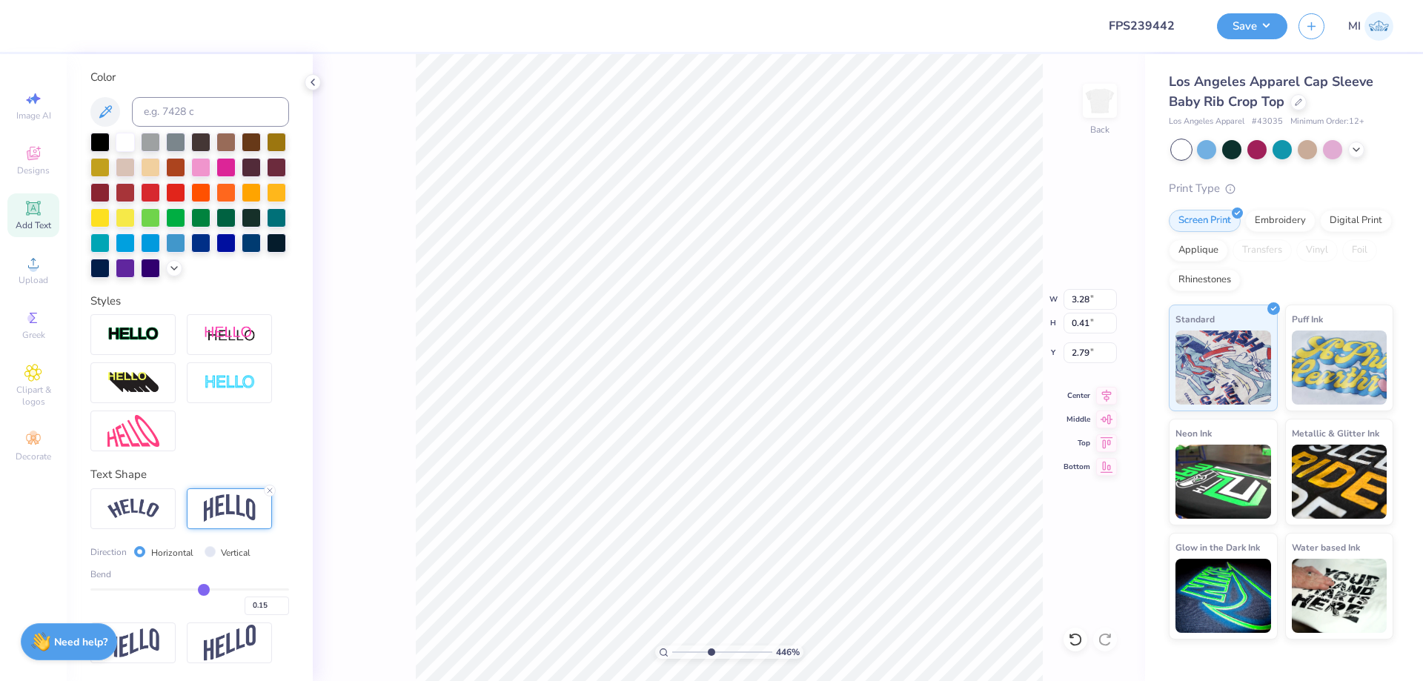
type input "2.90"
drag, startPoint x: 1091, startPoint y: 301, endPoint x: 1033, endPoint y: 300, distance: 57.8
click at [1063, 300] on input "3.28" at bounding box center [1089, 299] width 53 height 21
type input "4.00"
type input "0.50"
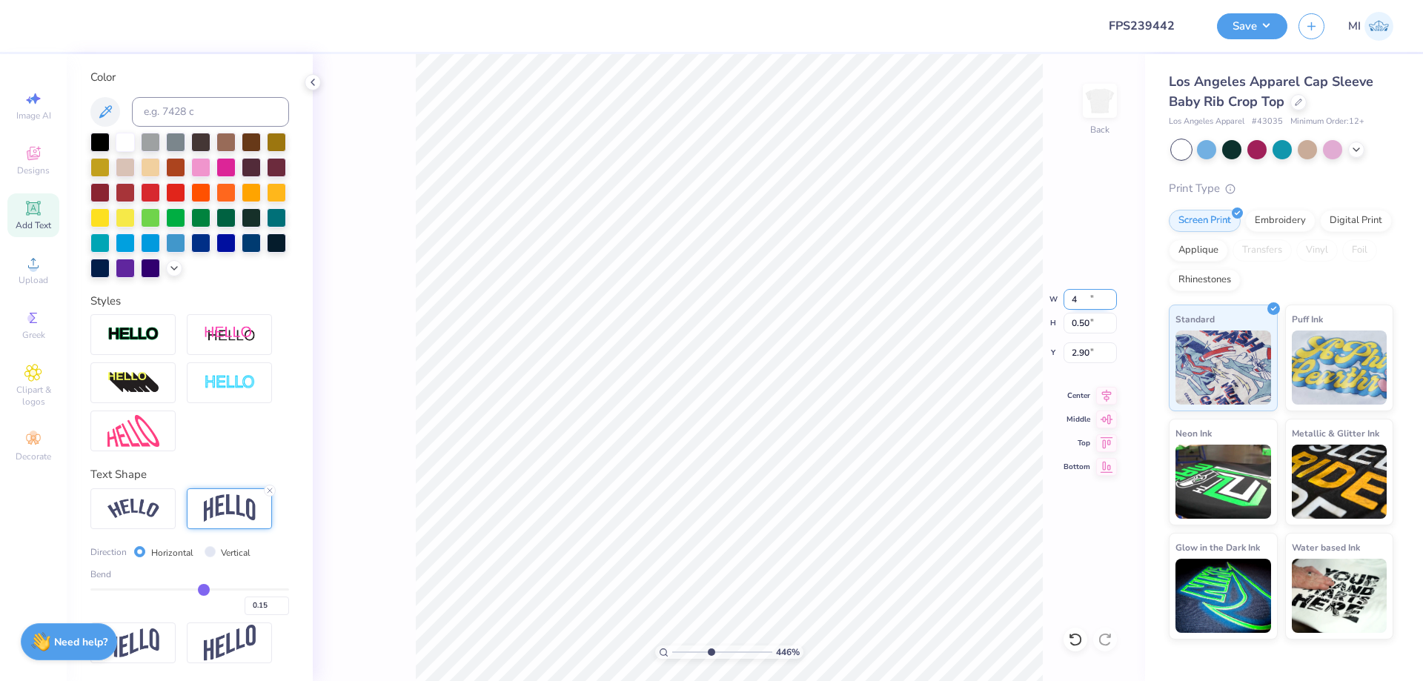
type input "2.86"
drag, startPoint x: 1096, startPoint y: 296, endPoint x: 960, endPoint y: 296, distance: 136.3
click at [1063, 296] on input "4.00" at bounding box center [1089, 299] width 53 height 21
type input "3.50"
type input "0.44"
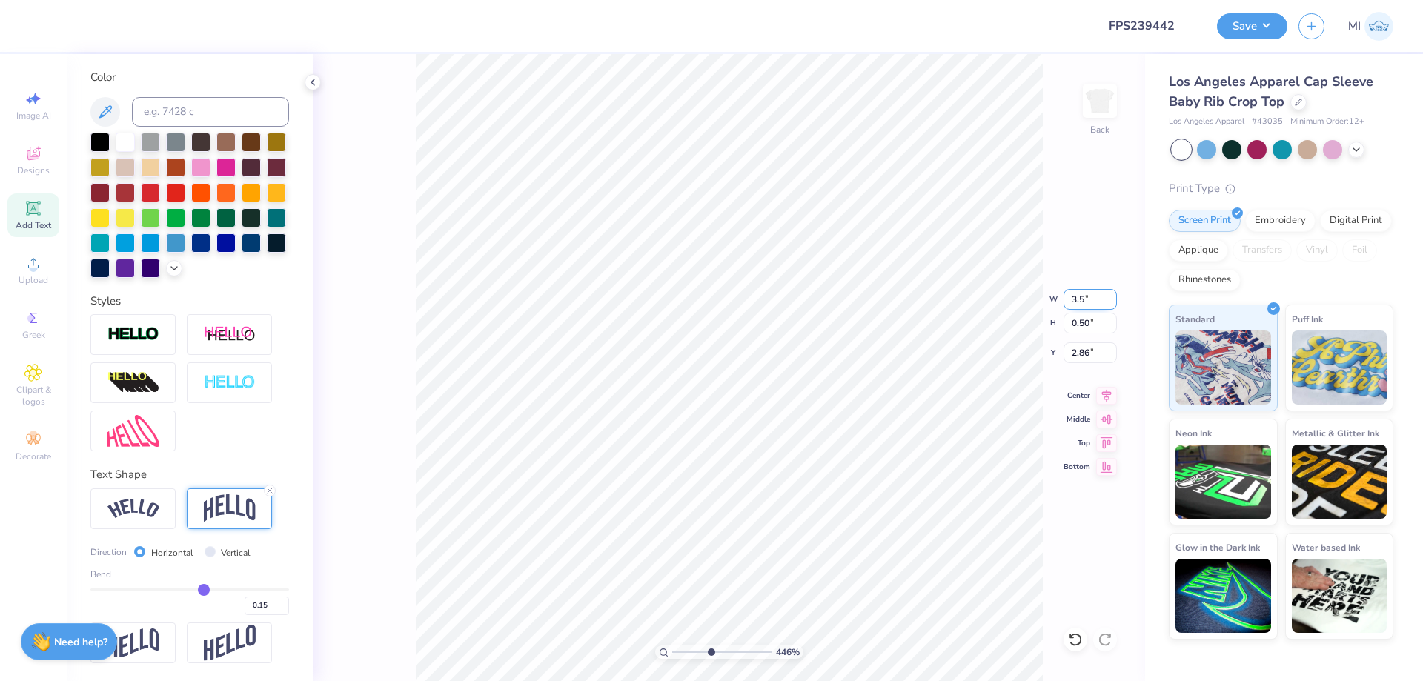
type input "2.89"
click at [142, 320] on div at bounding box center [132, 334] width 85 height 41
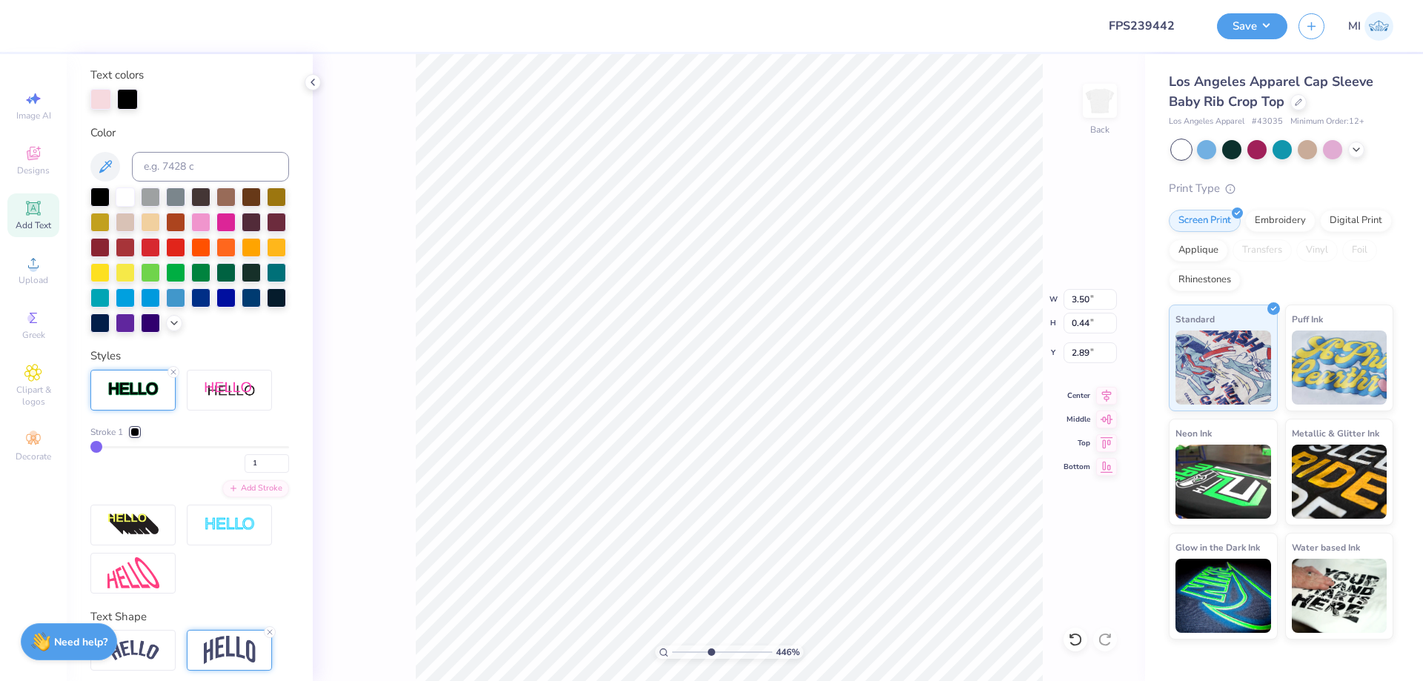
type input "0.45"
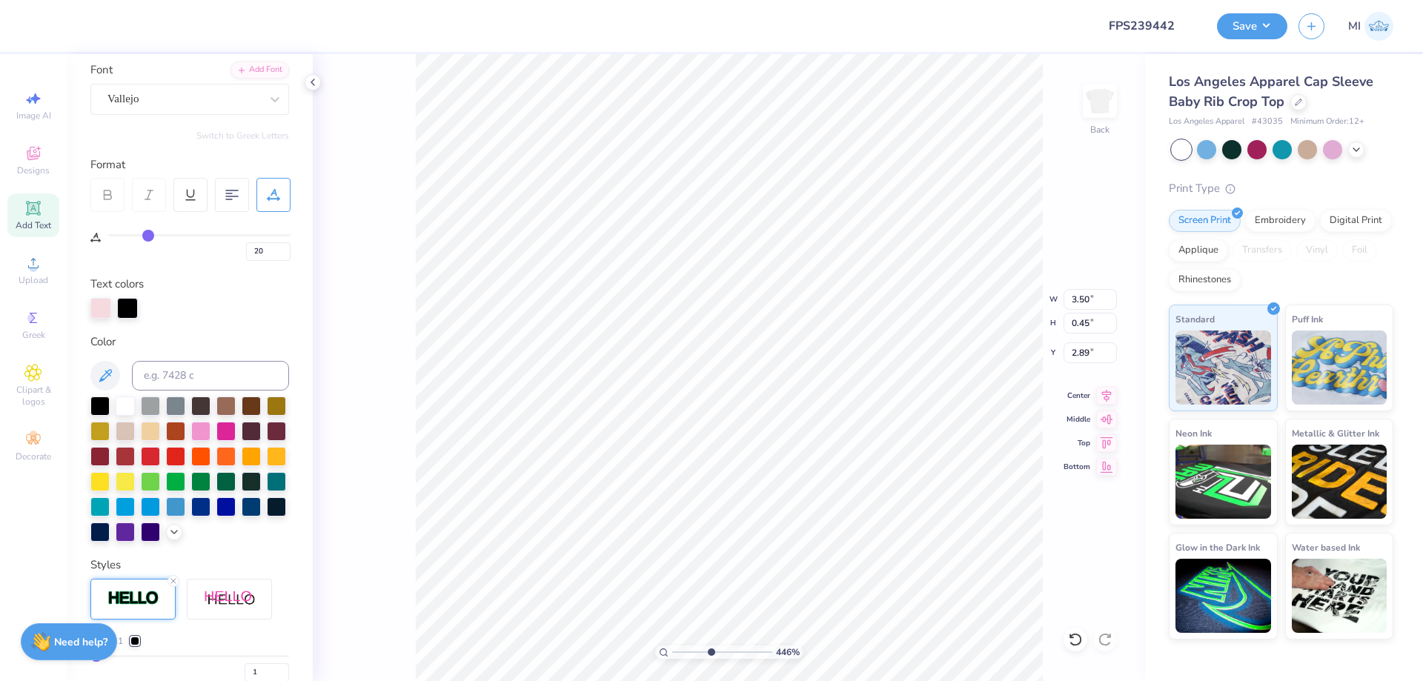
scroll to position [108, 0]
click at [134, 316] on div at bounding box center [127, 307] width 21 height 21
click at [234, 375] on input at bounding box center [210, 377] width 157 height 30
type input "5015"
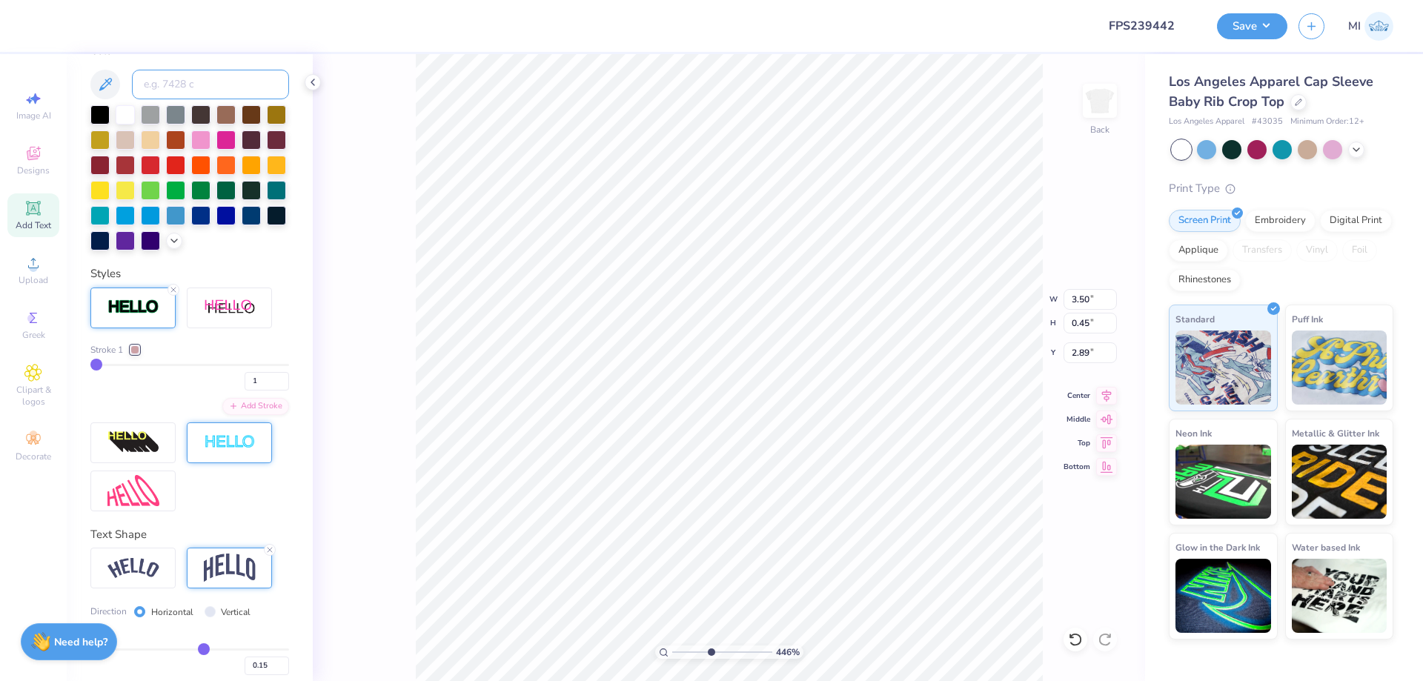
scroll to position [462, 0]
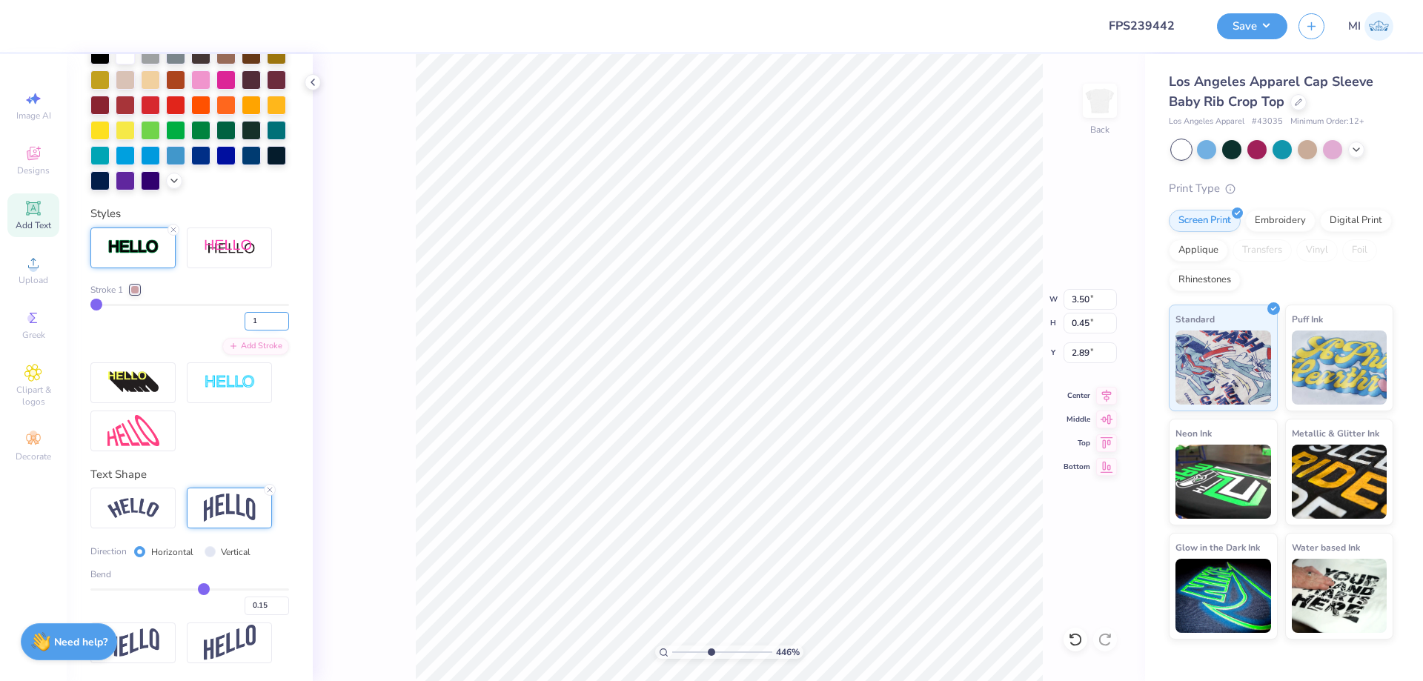
drag, startPoint x: 265, startPoint y: 322, endPoint x: 207, endPoint y: 328, distance: 58.1
click at [245, 328] on input "1" at bounding box center [267, 321] width 44 height 19
type input "2"
type input "7.00"
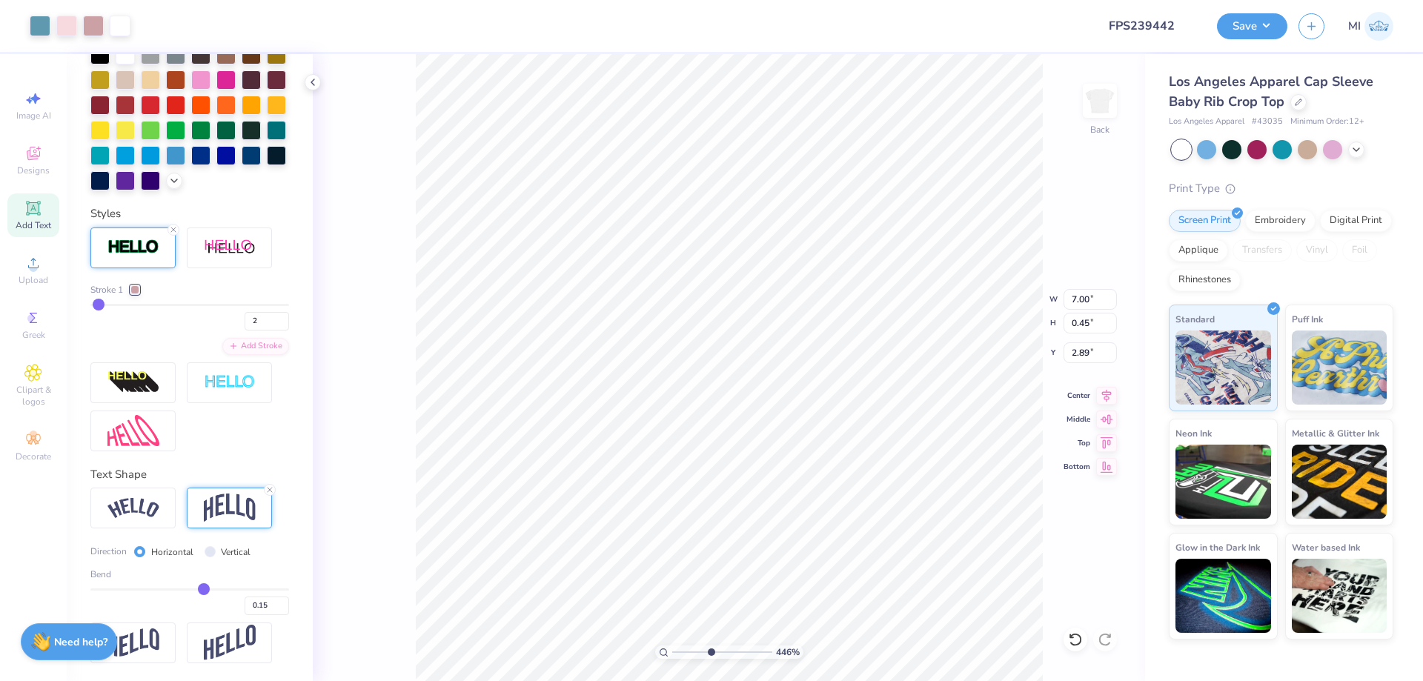
type input "6.57"
type input "2.00"
click at [705, 658] on div "446 %" at bounding box center [729, 367] width 627 height 627
drag, startPoint x: 712, startPoint y: 651, endPoint x: 551, endPoint y: 641, distance: 161.9
type input "1"
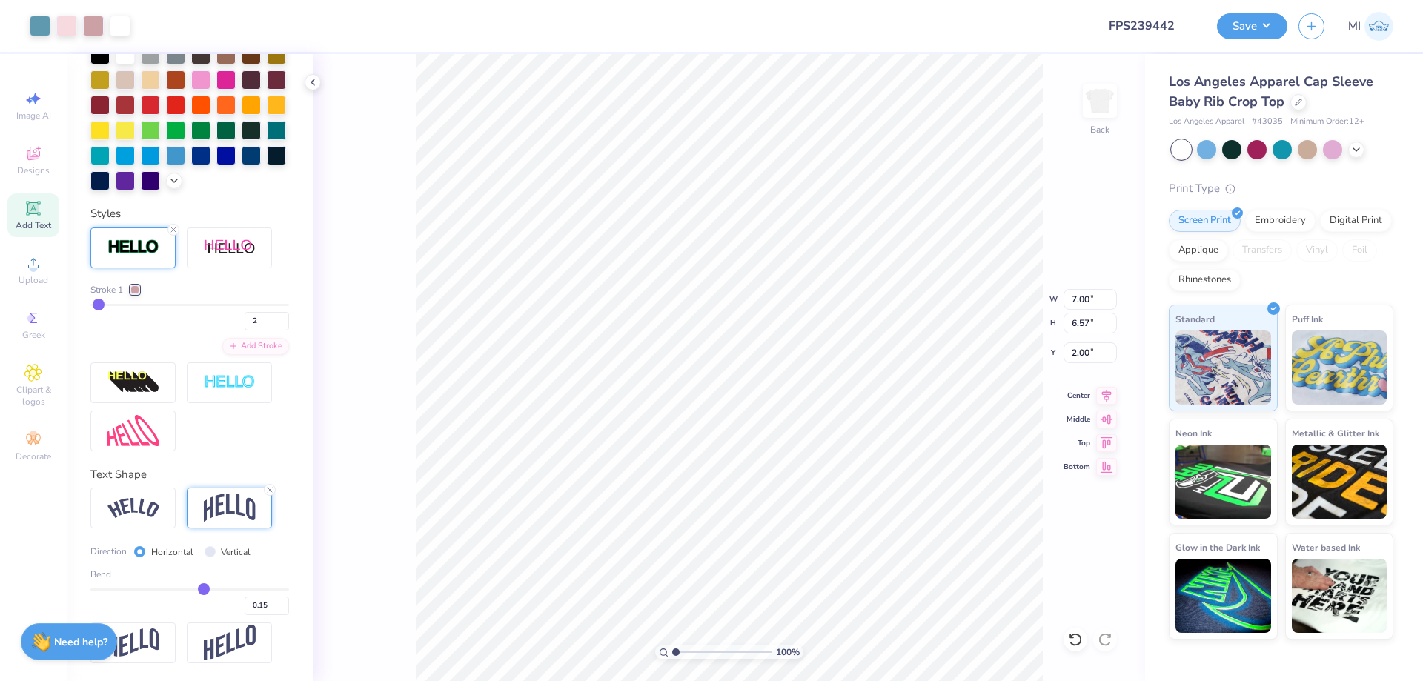
click at [672, 645] on input "range" at bounding box center [722, 651] width 100 height 13
drag, startPoint x: 265, startPoint y: 314, endPoint x: 188, endPoint y: 324, distance: 77.7
click at [245, 324] on input "1" at bounding box center [267, 321] width 44 height 19
type input "2"
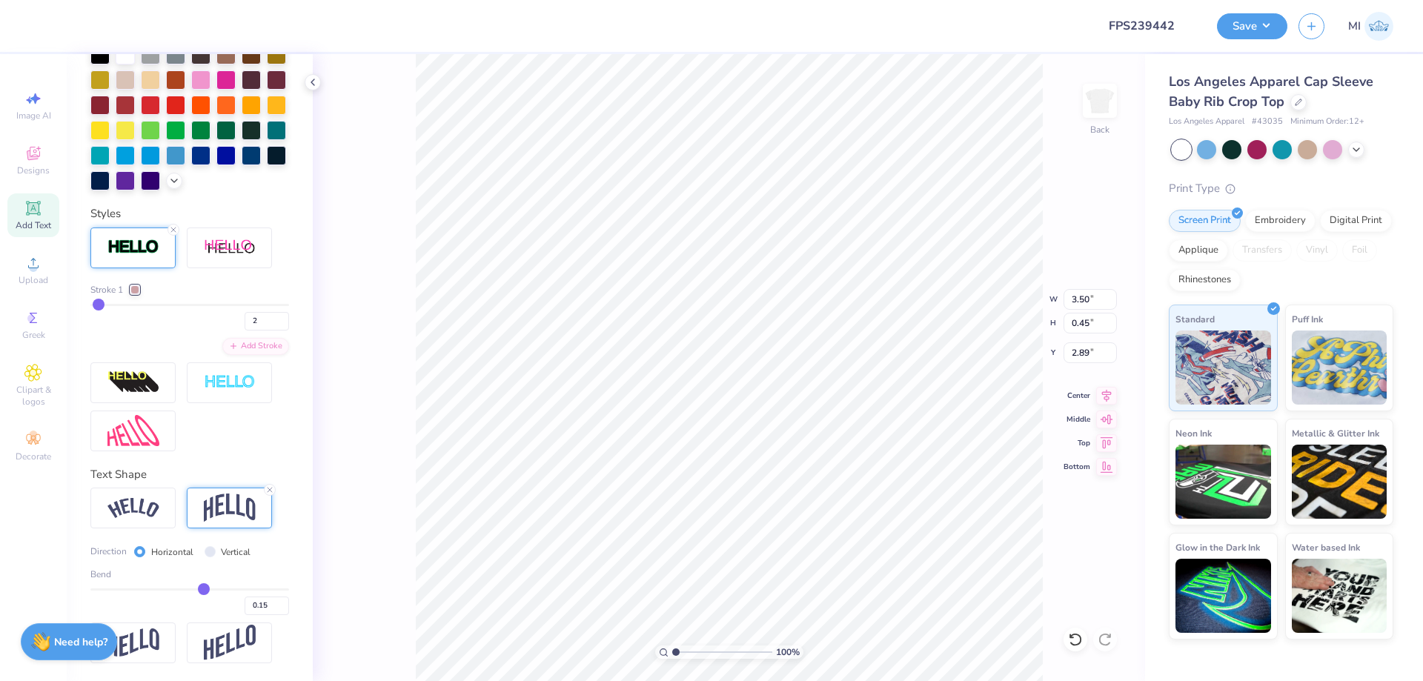
type input "3.51"
click at [693, 651] on input "range" at bounding box center [722, 651] width 100 height 13
type input "2.75"
type input "2.88"
type input "2.91"
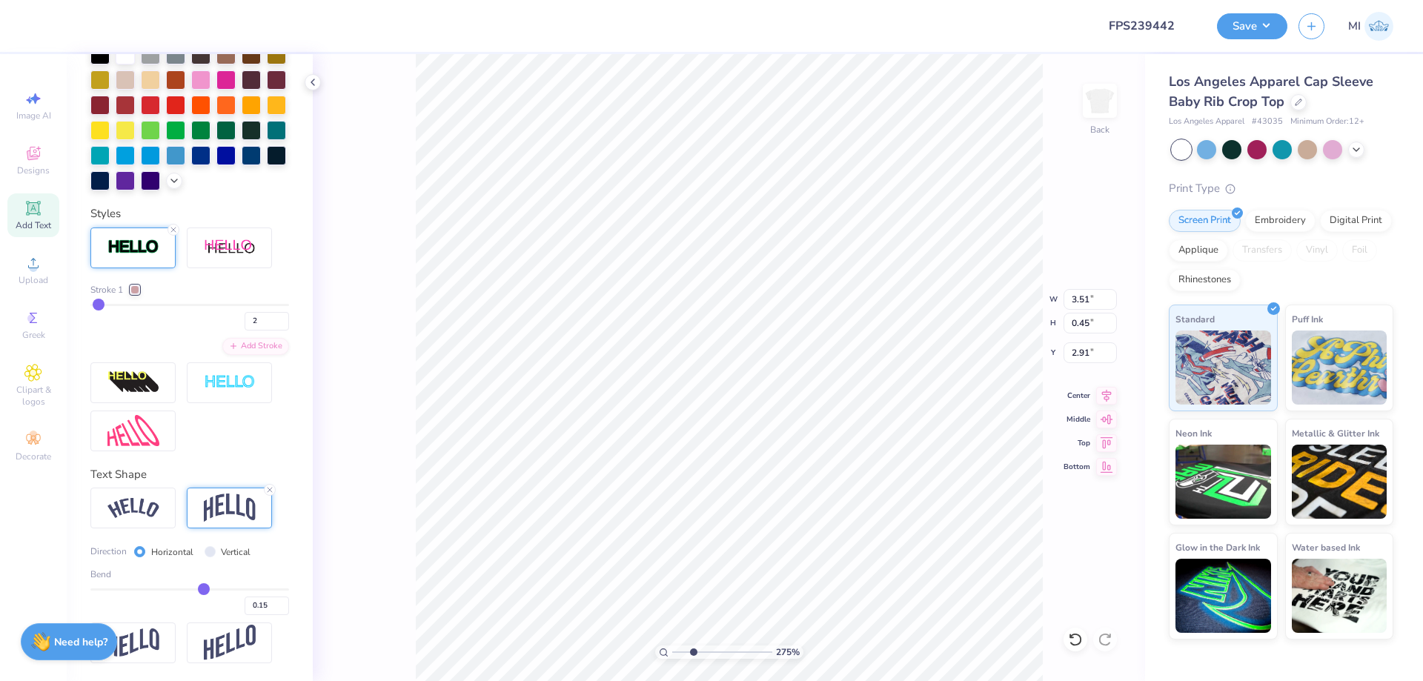
type input "3.65"
type input "0.47"
type input "2.90"
type input "3.77"
type input "0.48"
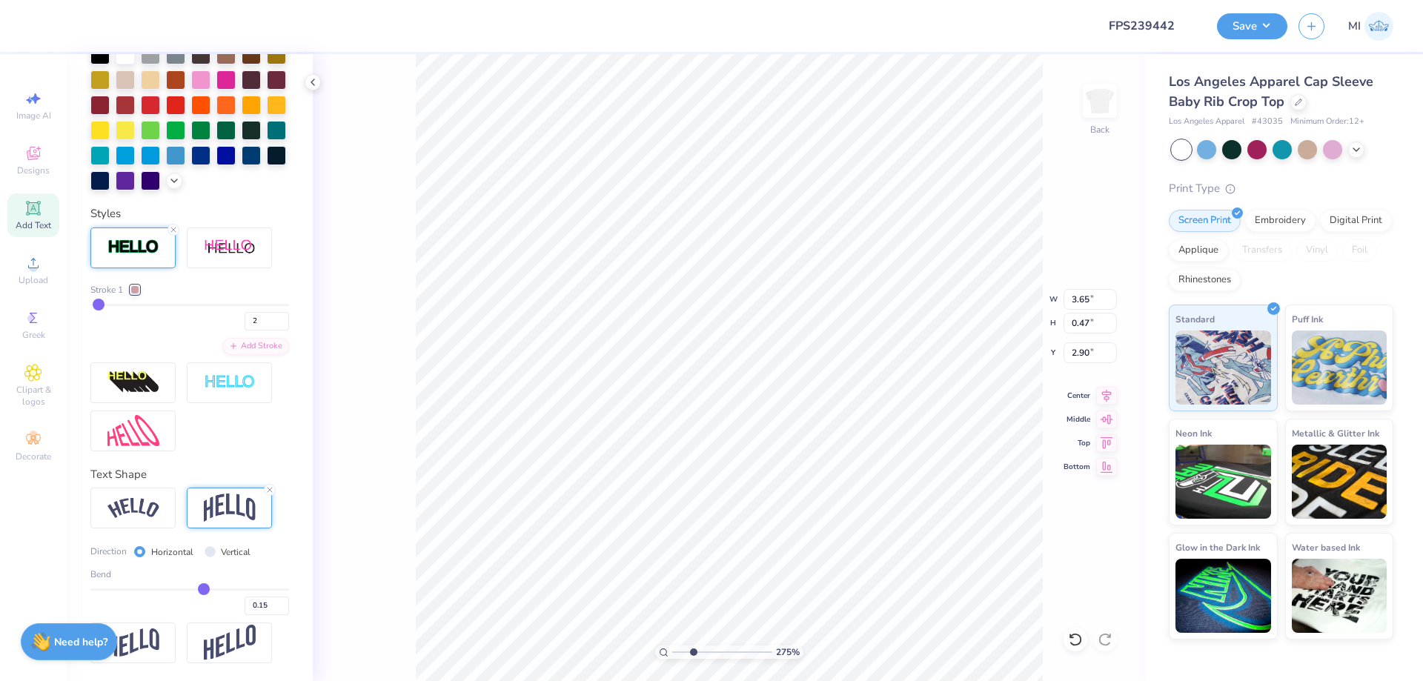
type input "2.88"
drag, startPoint x: 692, startPoint y: 653, endPoint x: 625, endPoint y: 654, distance: 67.4
type input "1"
click at [672, 654] on input "range" at bounding box center [722, 651] width 100 height 13
click at [1237, 17] on button "Save" at bounding box center [1252, 24] width 70 height 26
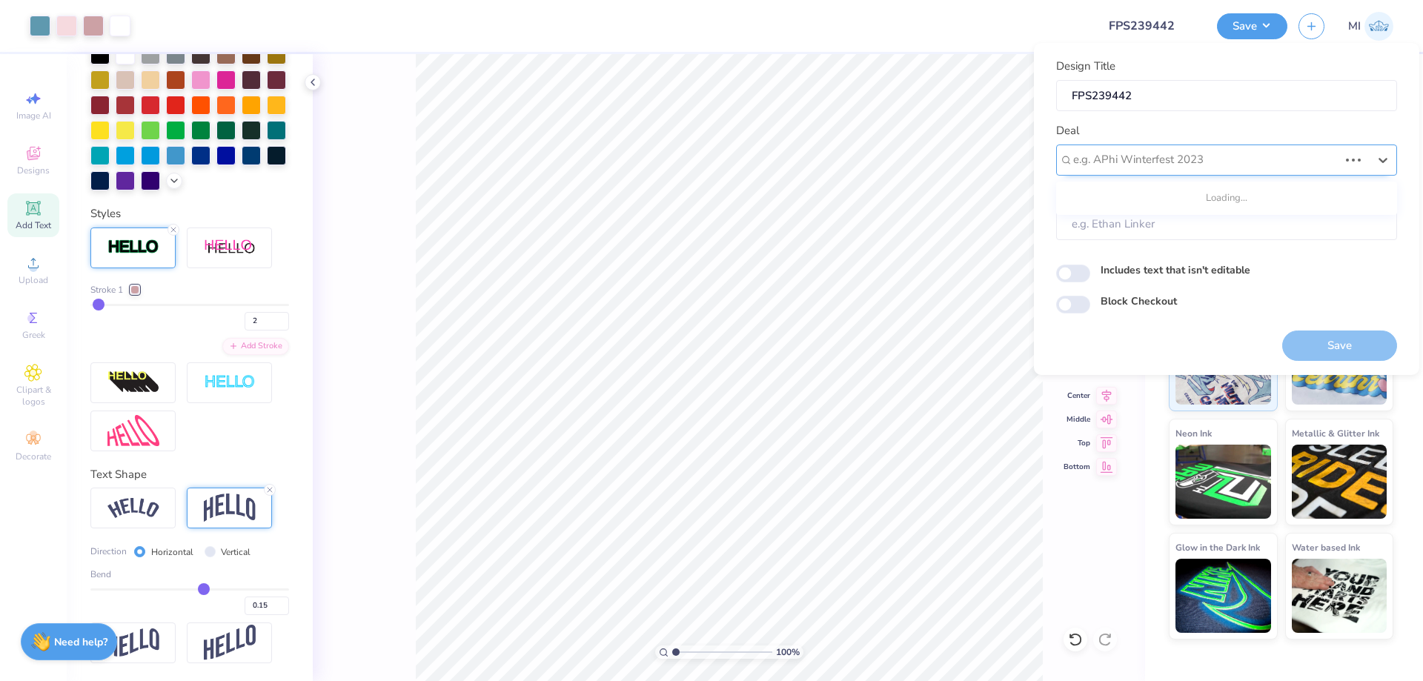
click at [1203, 149] on div "e.g. APhi Winterfest 2023" at bounding box center [1205, 159] width 268 height 23
click at [1180, 199] on div "Design Tool Gallery" at bounding box center [1226, 199] width 329 height 24
type input "Design Tool Gallery"
type input "Design Tool Gallery User"
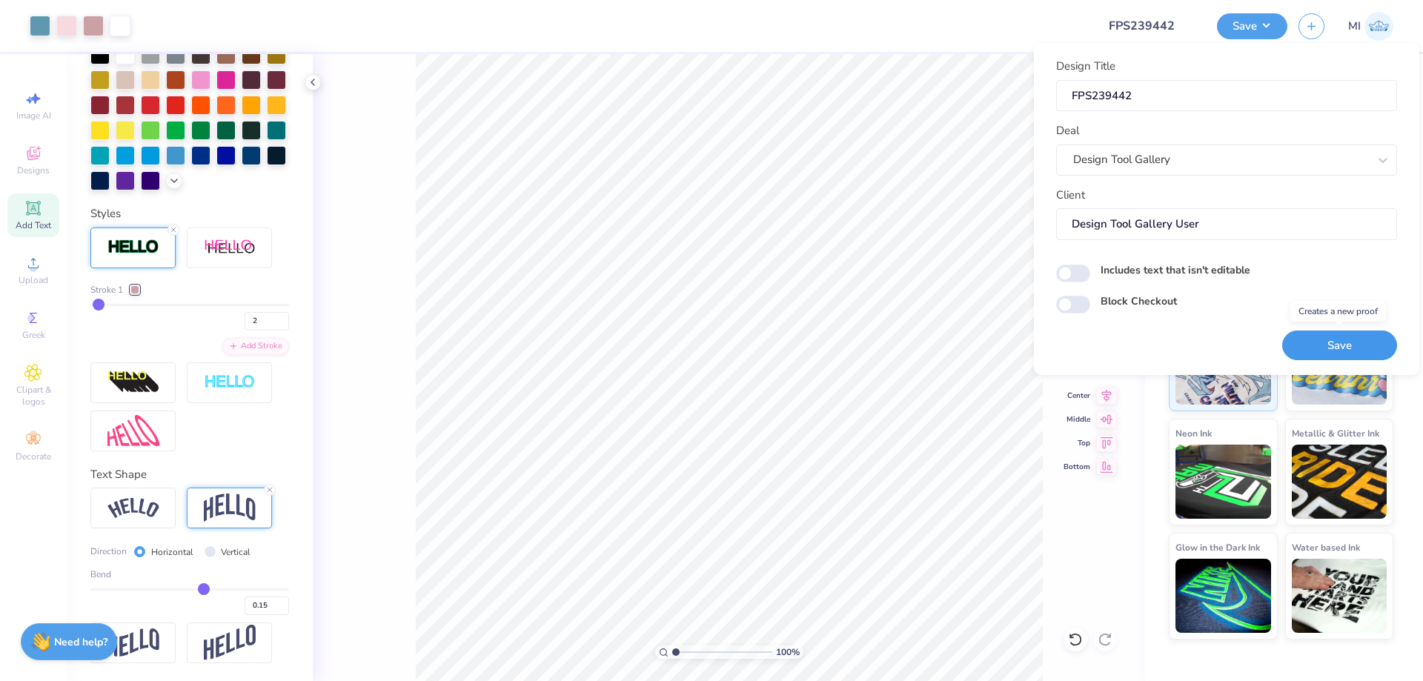
click at [1319, 341] on button "Save" at bounding box center [1339, 345] width 115 height 30
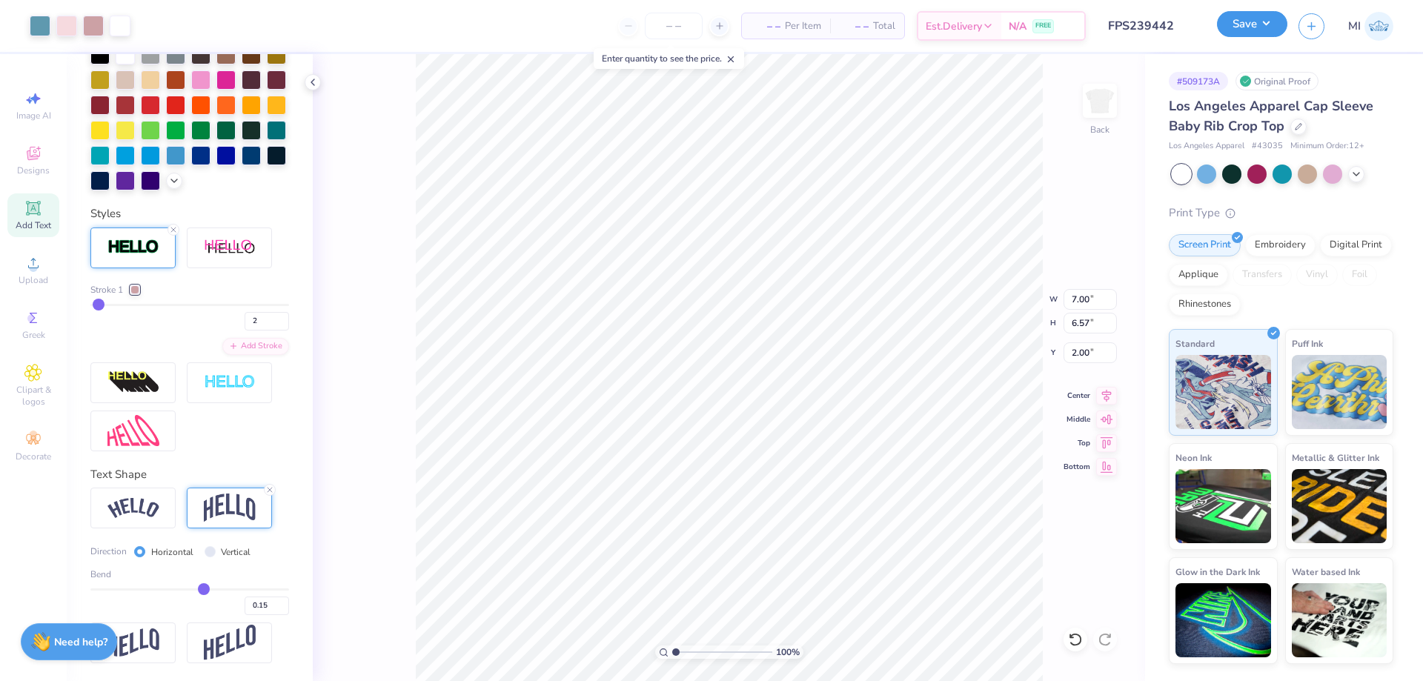
click at [1244, 24] on button "Save" at bounding box center [1252, 24] width 70 height 26
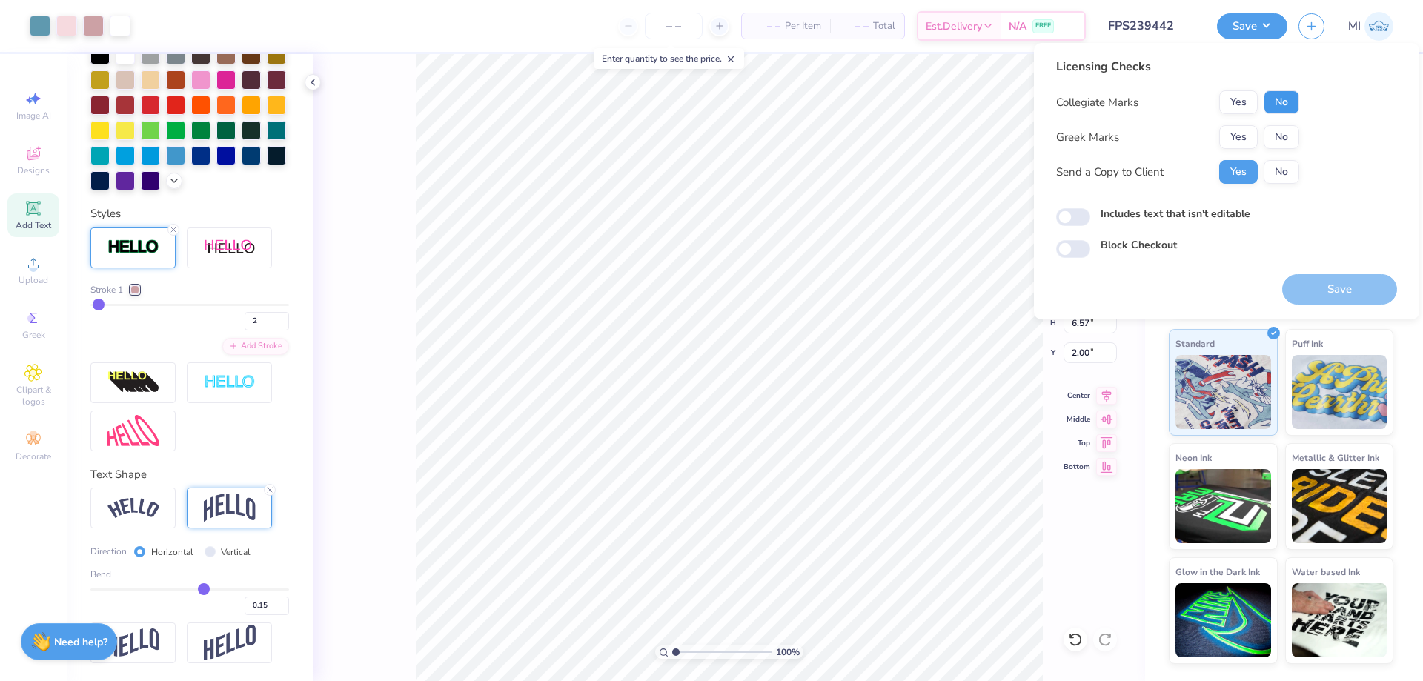
click at [1264, 99] on button "No" at bounding box center [1281, 102] width 36 height 24
click at [1237, 132] on button "Yes" at bounding box center [1238, 137] width 39 height 24
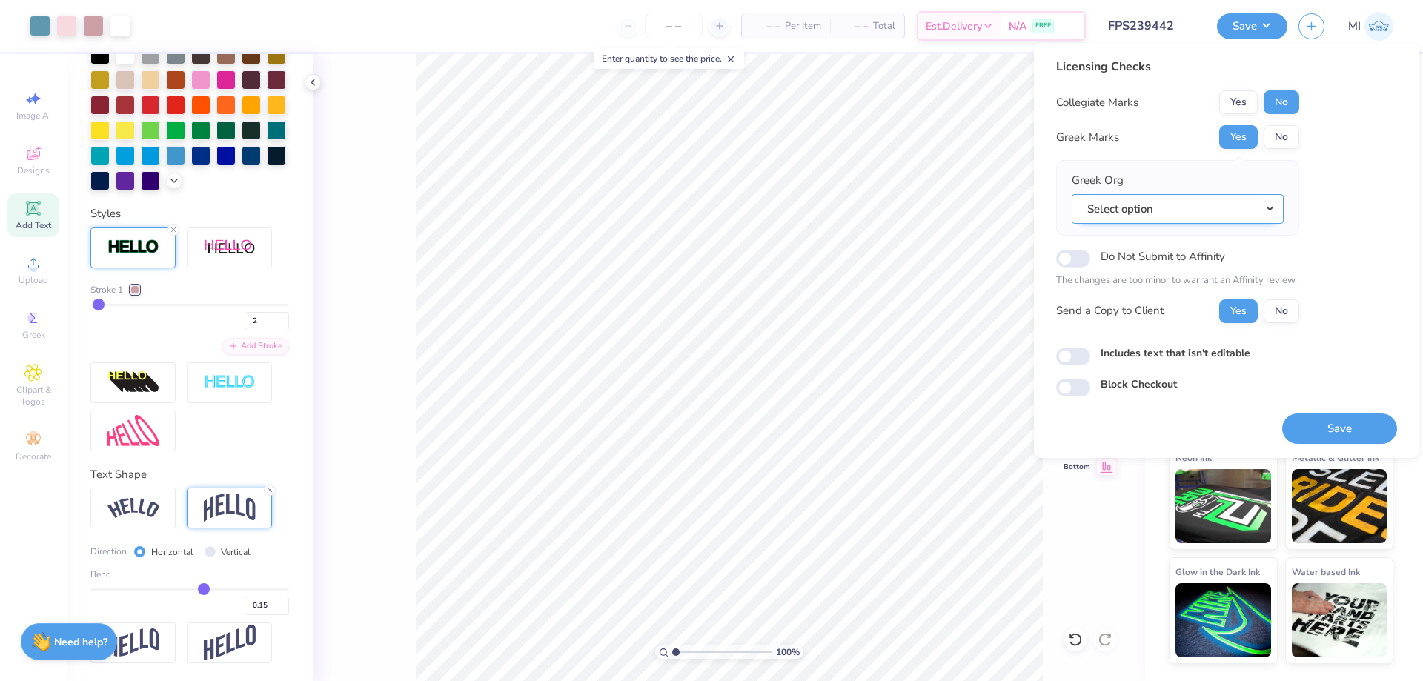
click at [1227, 215] on button "Select option" at bounding box center [1177, 209] width 212 height 30
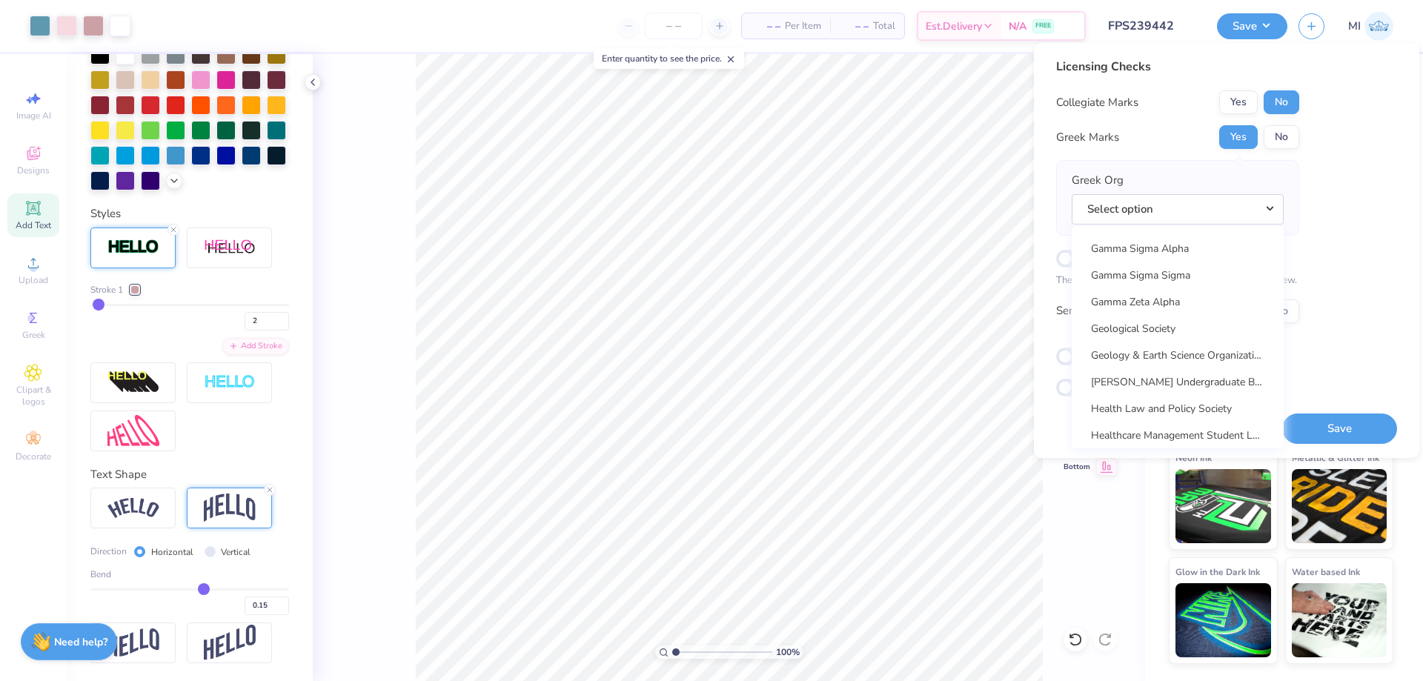
scroll to position [4624, 0]
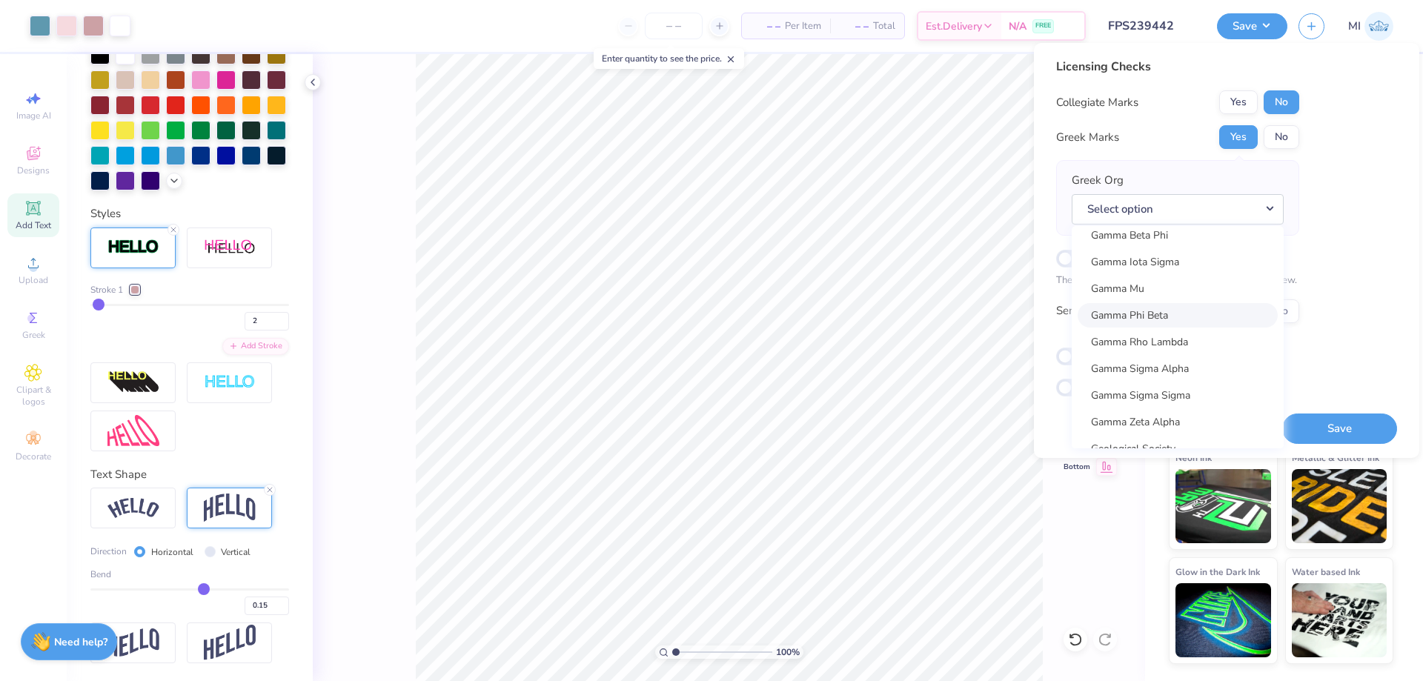
click at [1169, 319] on link "Gamma Phi Beta" at bounding box center [1177, 315] width 200 height 24
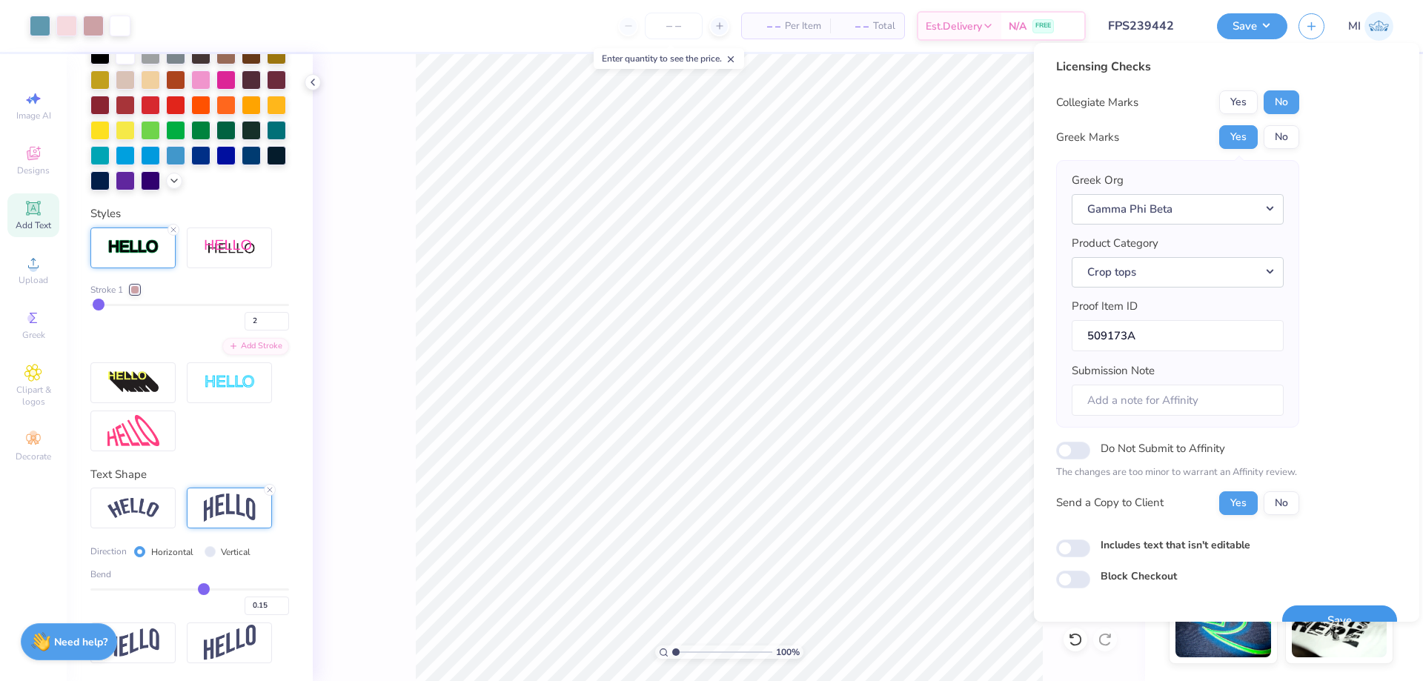
click at [1326, 613] on button "Save" at bounding box center [1339, 620] width 115 height 30
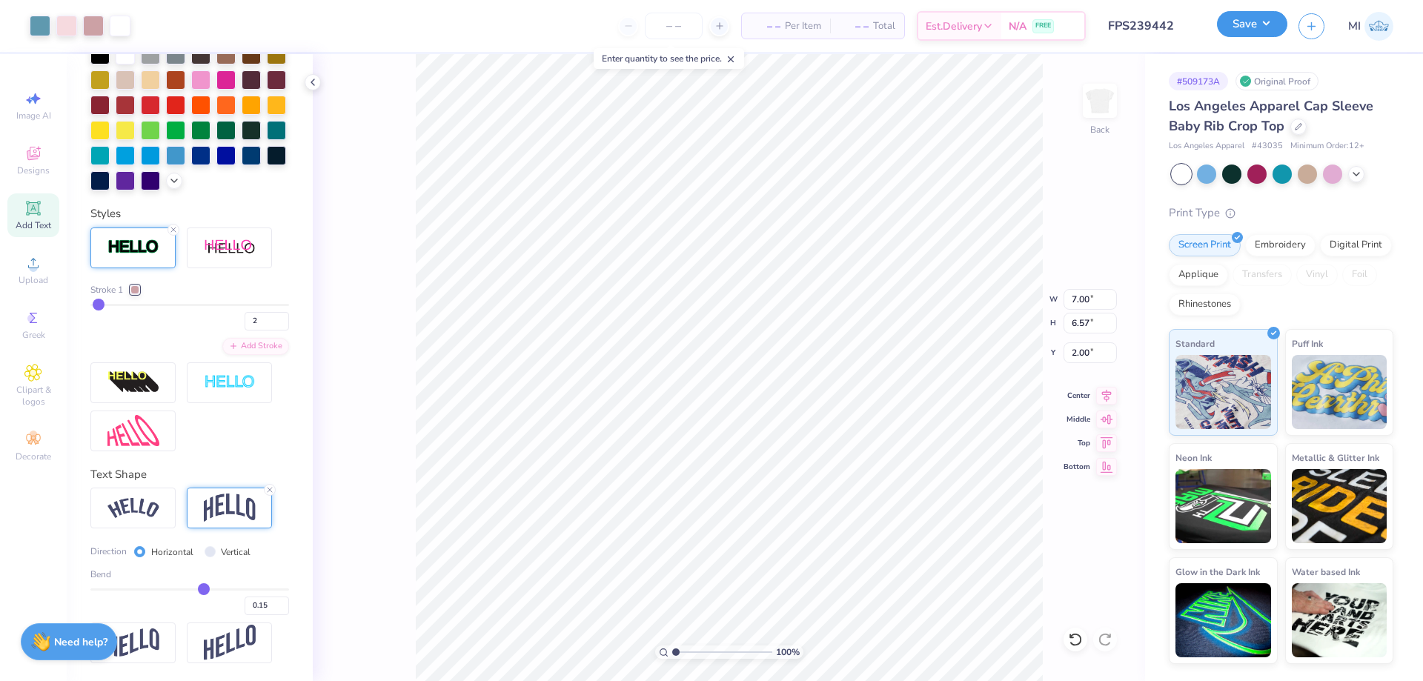
click at [1251, 29] on button "Save" at bounding box center [1252, 24] width 70 height 26
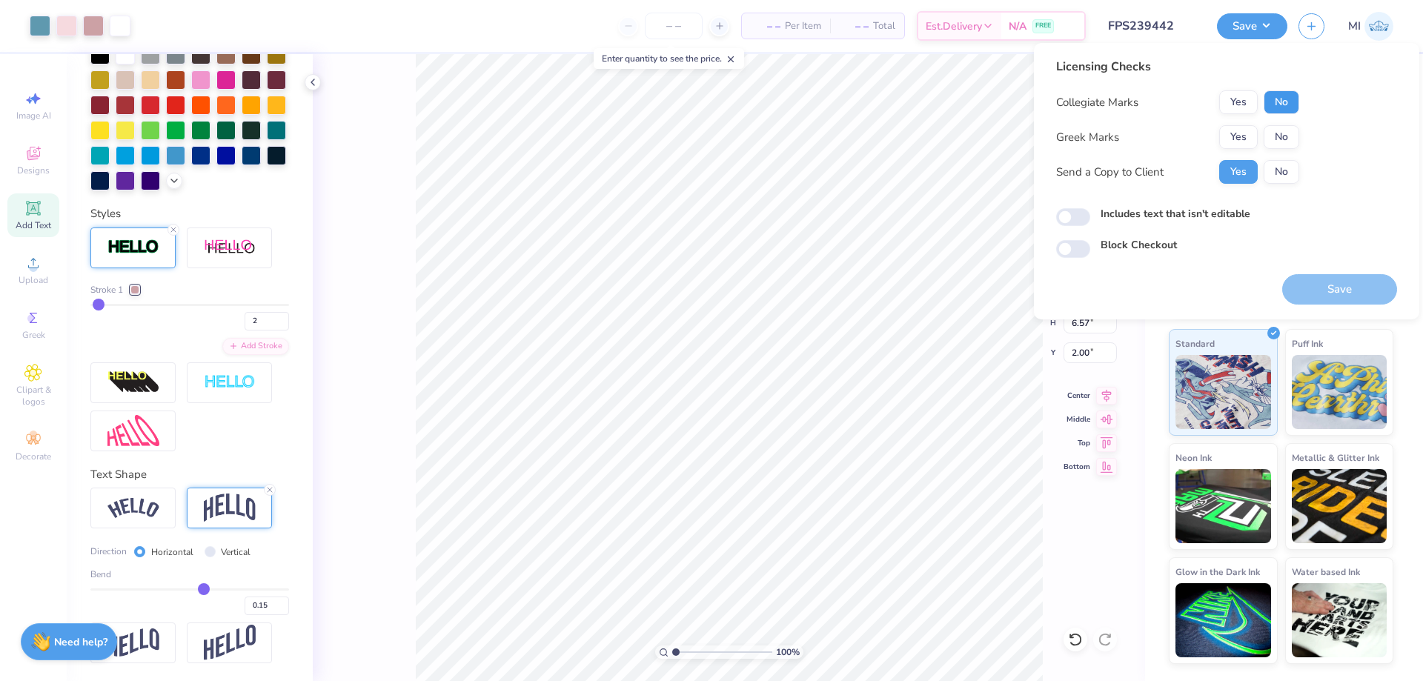
click at [1280, 109] on button "No" at bounding box center [1281, 102] width 36 height 24
click at [1250, 142] on button "Yes" at bounding box center [1238, 137] width 39 height 24
